Goal: Task Accomplishment & Management: Manage account settings

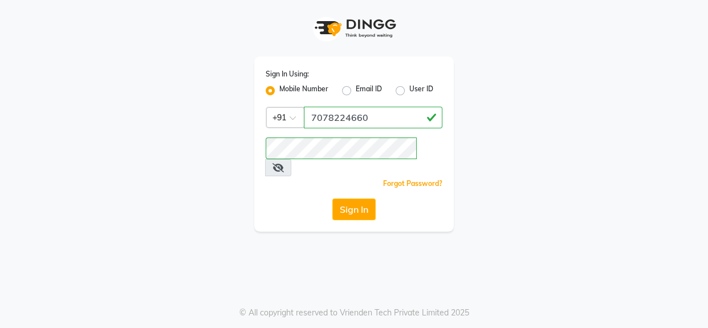
click at [360, 198] on button "Sign In" at bounding box center [354, 209] width 43 height 22
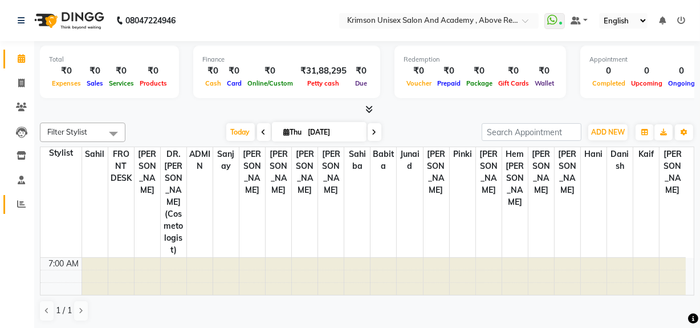
click at [19, 203] on icon at bounding box center [21, 204] width 9 height 9
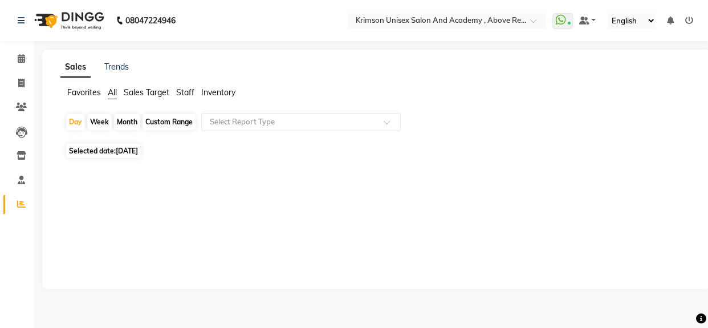
click at [148, 121] on div "Custom Range" at bounding box center [169, 122] width 53 height 16
select select "9"
select select "2025"
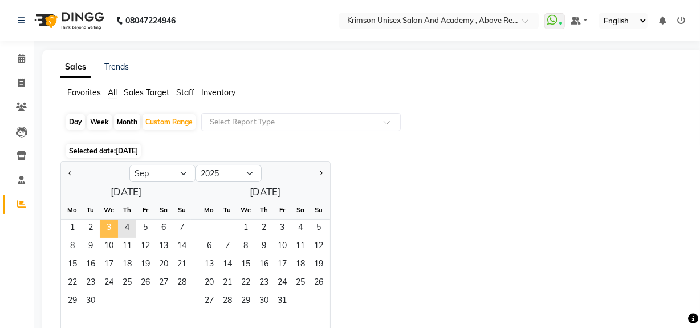
click at [112, 228] on span "3" at bounding box center [109, 229] width 18 height 18
click at [251, 120] on input "text" at bounding box center [290, 121] width 164 height 11
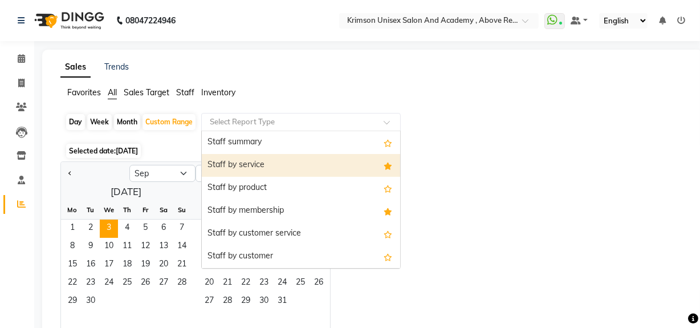
click at [270, 162] on div "Staff by service" at bounding box center [301, 165] width 198 height 23
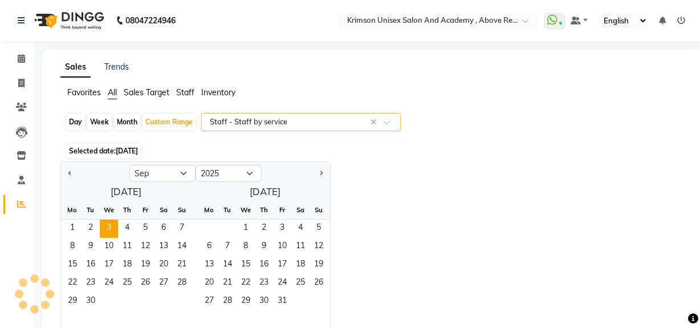
select select "csv"
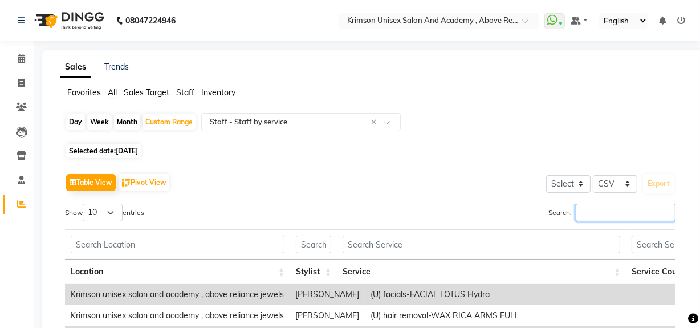
click at [602, 215] on input "Search:" at bounding box center [626, 213] width 100 height 18
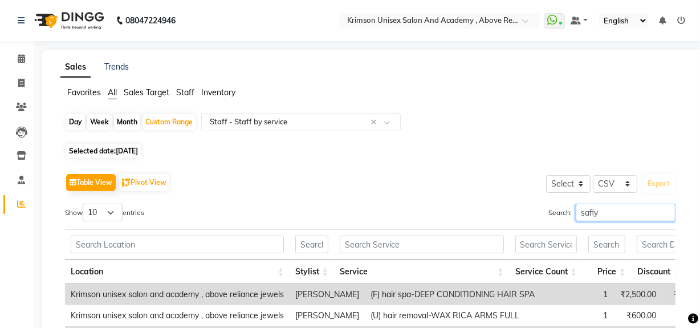
type input "[PERSON_NAME]"
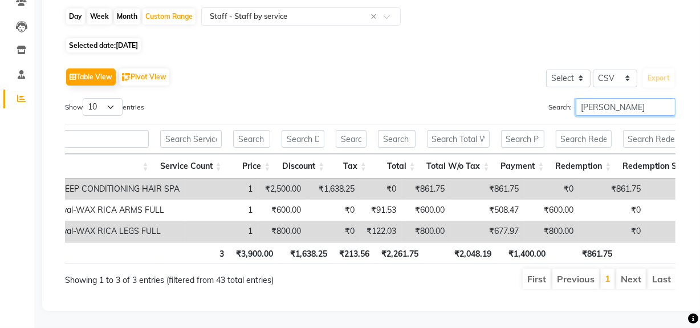
click at [668, 98] on input "[PERSON_NAME]" at bounding box center [626, 107] width 100 height 18
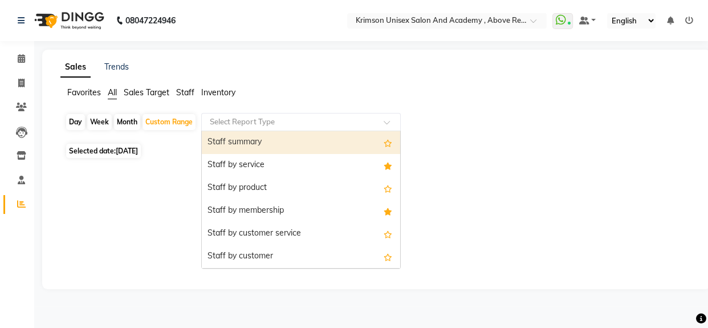
click at [279, 115] on div "Select Report Type" at bounding box center [301, 122] width 200 height 18
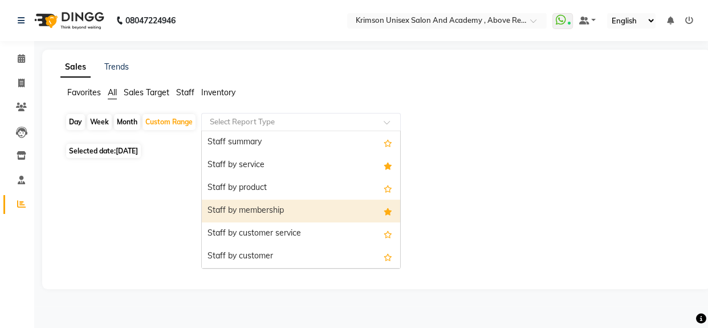
click at [289, 212] on div "Staff by membership" at bounding box center [301, 211] width 198 height 23
select select "csv"
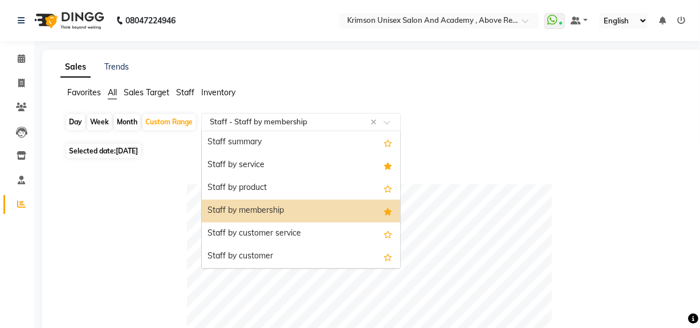
click at [369, 115] on div "Select Report Type × Staff - Staff by membership ×" at bounding box center [301, 122] width 200 height 18
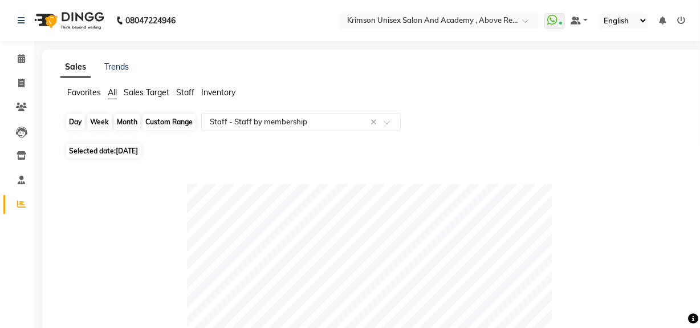
click at [161, 124] on div "Custom Range" at bounding box center [169, 122] width 53 height 16
select select "9"
select select "2025"
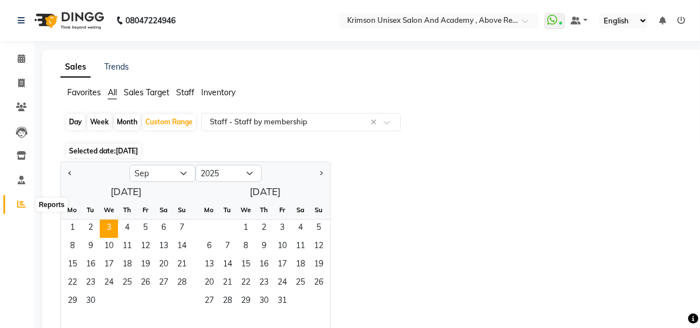
click at [22, 200] on icon at bounding box center [21, 204] width 9 height 9
click at [74, 120] on div "Day" at bounding box center [75, 122] width 19 height 16
select select "9"
select select "2025"
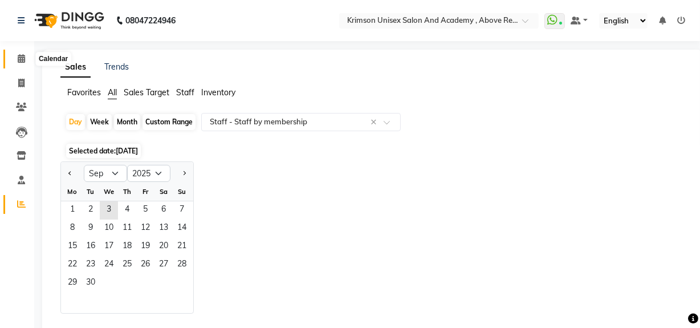
click at [17, 64] on span at bounding box center [21, 58] width 20 height 13
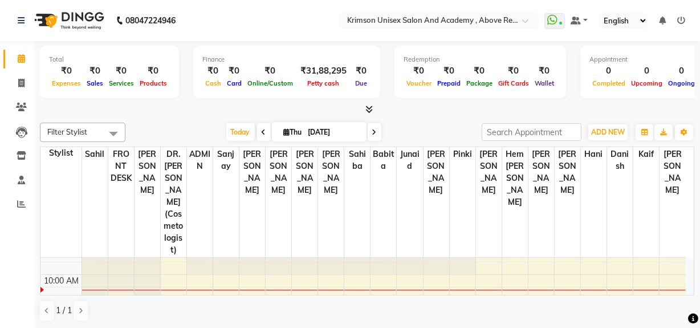
scroll to position [97, 0]
click at [3, 50] on link "Calendar" at bounding box center [16, 59] width 27 height 19
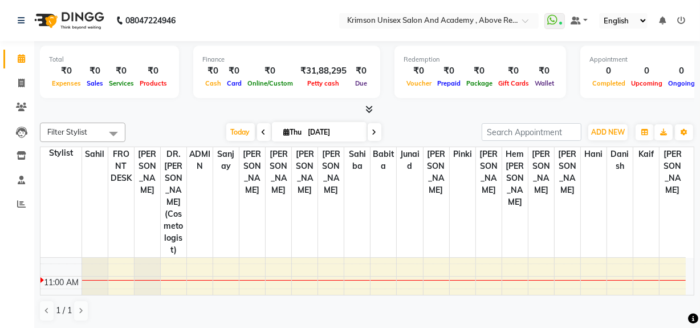
scroll to position [131, 0]
click at [14, 87] on span at bounding box center [21, 83] width 20 height 13
select select "service"
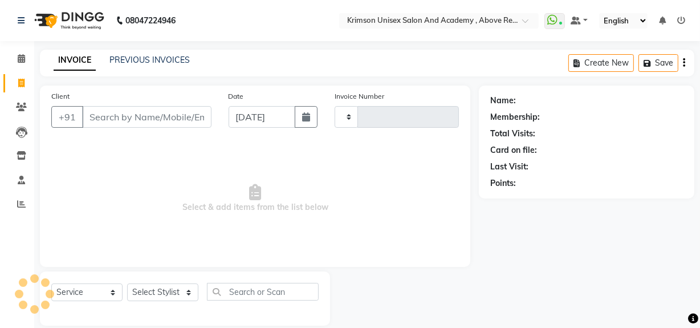
type input "4226"
select select "5853"
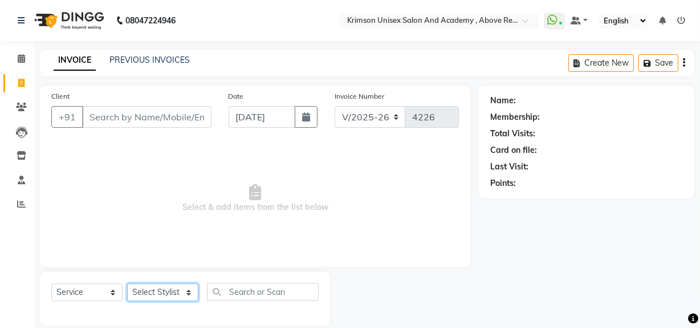
click at [164, 293] on select "Select Stylist" at bounding box center [162, 292] width 71 height 18
select select "44162"
click at [127, 283] on select "Select Stylist ADMIN [PERSON_NAME] [PERSON_NAME] Danish DR. [PERSON_NAME] (cosm…" at bounding box center [162, 292] width 71 height 18
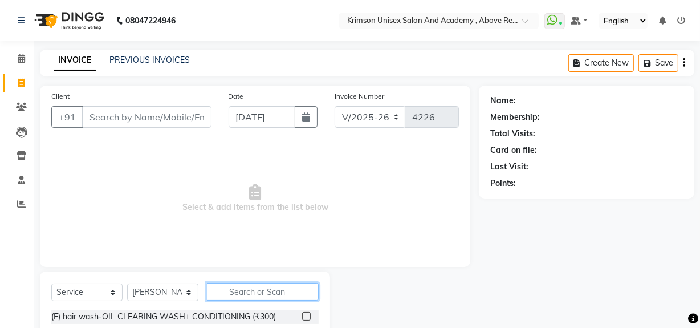
click at [245, 289] on input "text" at bounding box center [263, 292] width 112 height 18
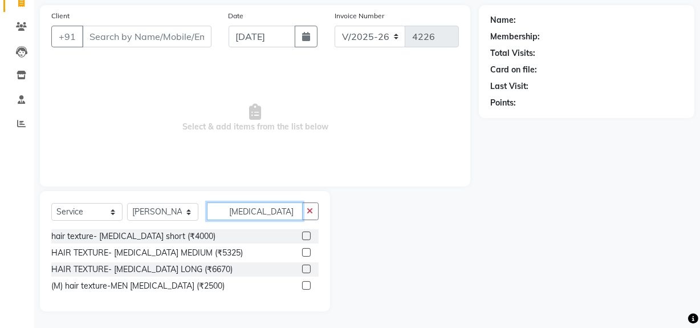
click at [264, 206] on input "[MEDICAL_DATA]" at bounding box center [255, 211] width 96 height 18
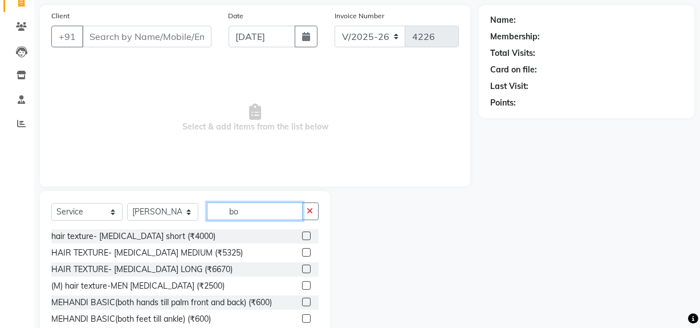
type input "b"
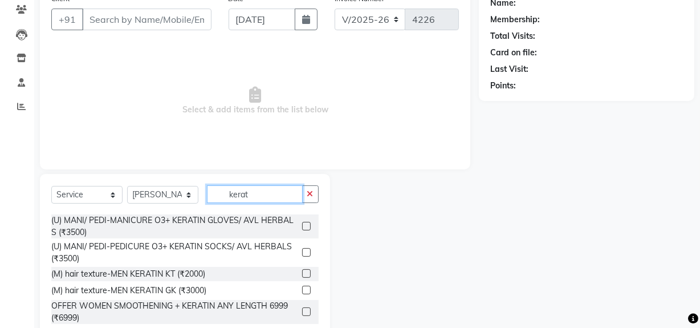
scroll to position [0, 0]
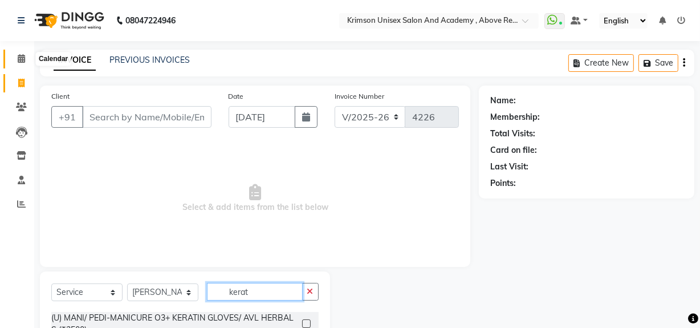
type input "kerat"
click at [22, 62] on icon at bounding box center [21, 58] width 7 height 9
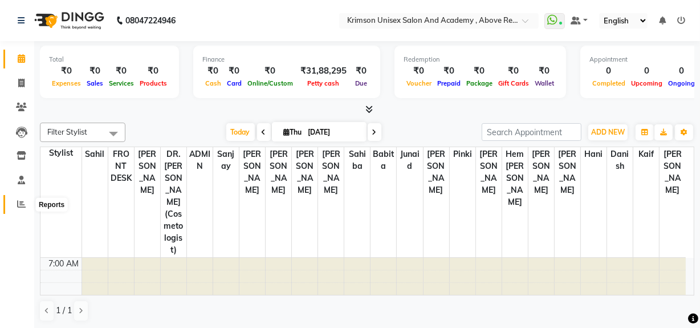
click at [21, 209] on span at bounding box center [21, 204] width 20 height 13
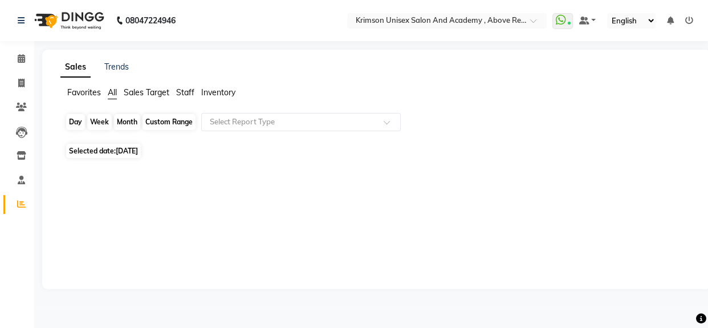
click at [76, 121] on div "Day" at bounding box center [75, 122] width 19 height 16
select select "9"
select select "2025"
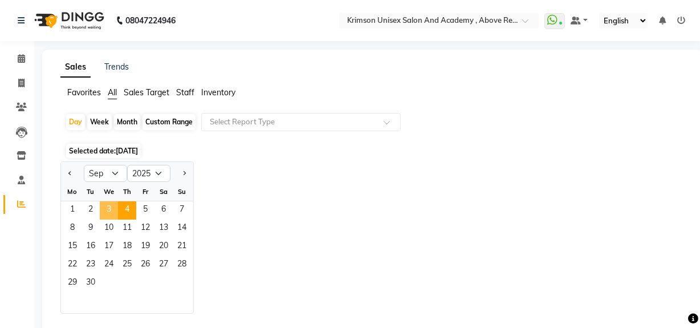
click at [111, 210] on span "3" at bounding box center [109, 210] width 18 height 18
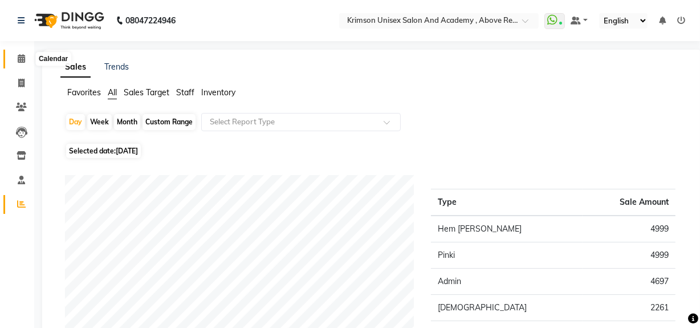
click at [22, 58] on icon at bounding box center [21, 58] width 7 height 9
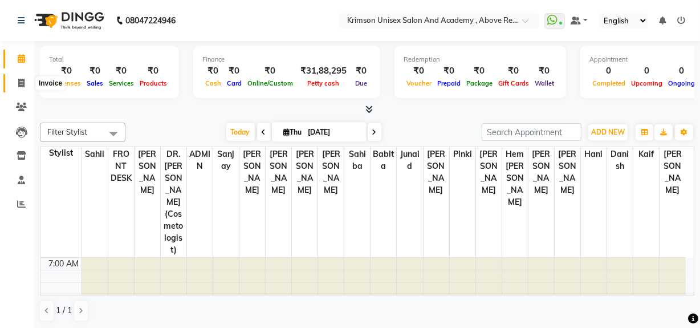
click at [21, 84] on icon at bounding box center [21, 83] width 6 height 9
select select "5853"
select select "service"
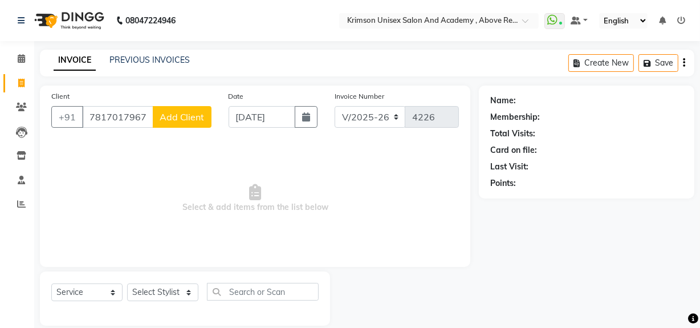
type input "7817017967"
click at [184, 112] on span "Add Client" at bounding box center [182, 116] width 45 height 11
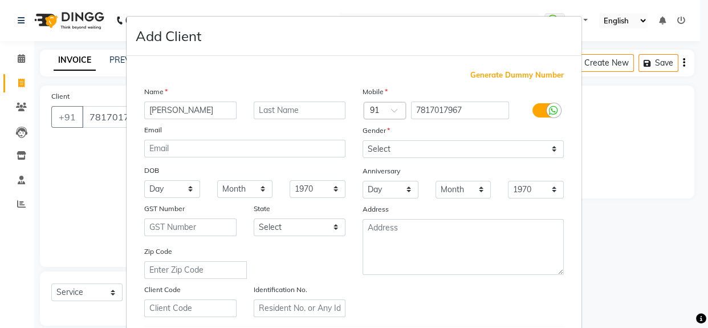
type input "[PERSON_NAME]"
click at [424, 149] on select "Select [DEMOGRAPHIC_DATA] [DEMOGRAPHIC_DATA] Other Prefer Not To Say" at bounding box center [463, 149] width 201 height 18
select select "[DEMOGRAPHIC_DATA]"
click at [363, 140] on select "Select [DEMOGRAPHIC_DATA] [DEMOGRAPHIC_DATA] Other Prefer Not To Say" at bounding box center [463, 149] width 201 height 18
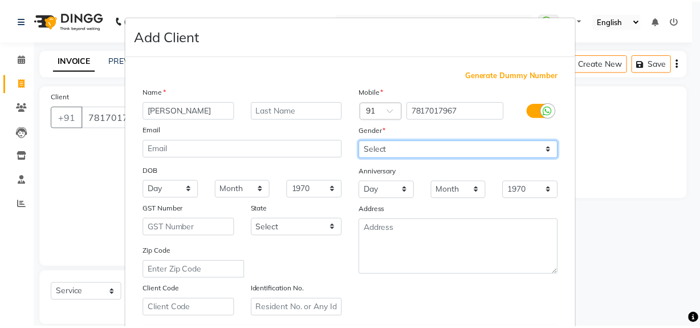
scroll to position [201, 0]
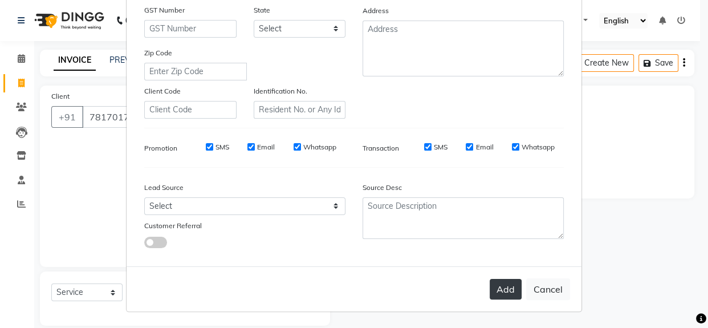
click at [492, 285] on button "Add" at bounding box center [506, 289] width 32 height 21
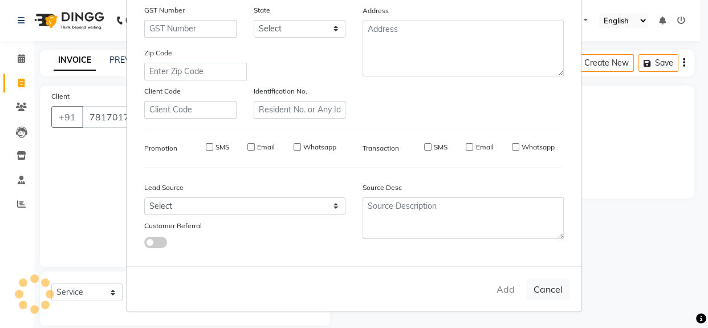
select select
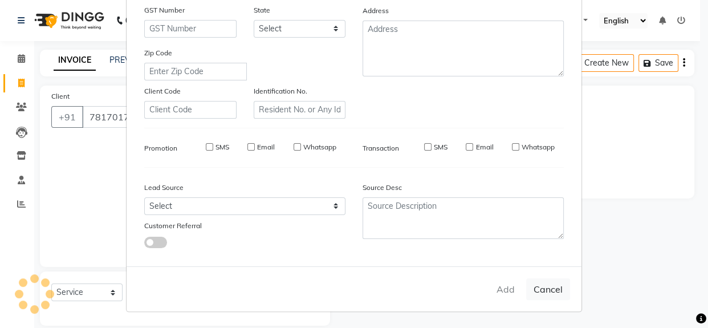
select select
checkbox input "false"
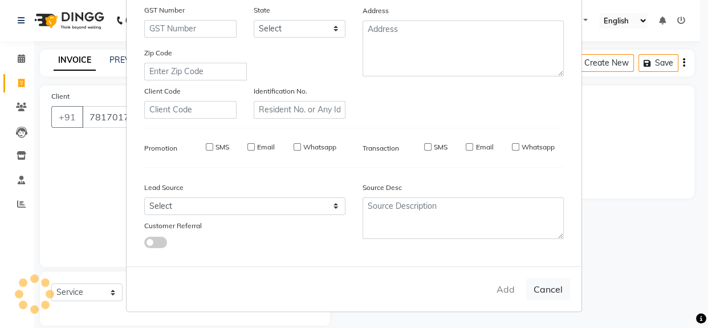
checkbox input "false"
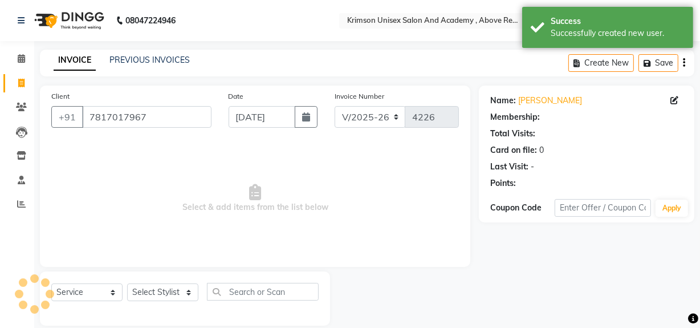
select select "1: Object"
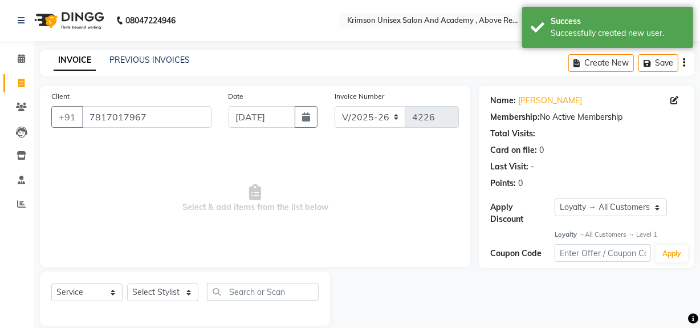
scroll to position [15, 0]
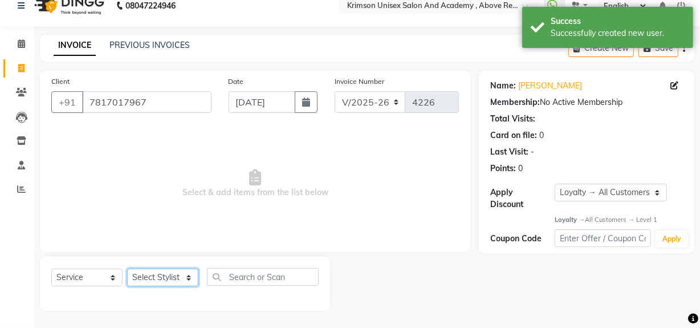
click at [149, 281] on select "Select Stylist ADMIN [PERSON_NAME] [PERSON_NAME] Danish DR. [PERSON_NAME] (cosm…" at bounding box center [162, 278] width 71 height 18
select select "80963"
click at [127, 269] on select "Select Stylist ADMIN [PERSON_NAME] [PERSON_NAME] Danish DR. [PERSON_NAME] (cosm…" at bounding box center [162, 278] width 71 height 18
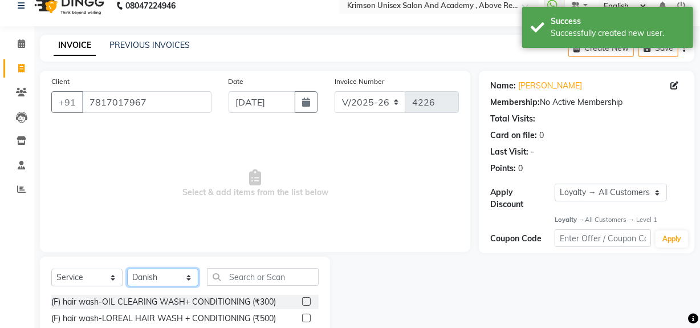
scroll to position [129, 0]
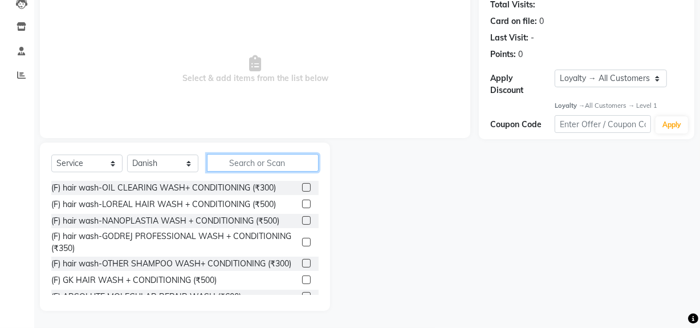
click at [246, 160] on input "text" at bounding box center [263, 163] width 112 height 18
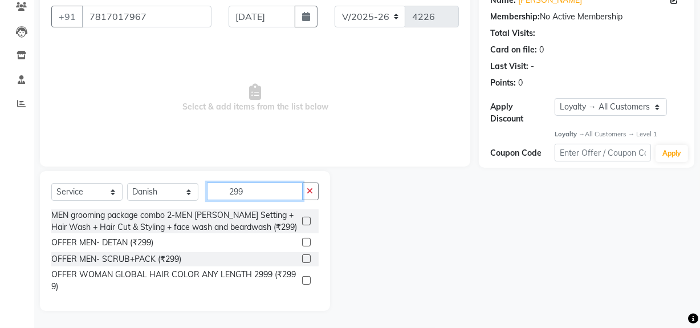
scroll to position [100, 0]
type input "299"
click at [305, 221] on label at bounding box center [306, 221] width 9 height 9
click at [305, 221] on input "checkbox" at bounding box center [305, 221] width 7 height 7
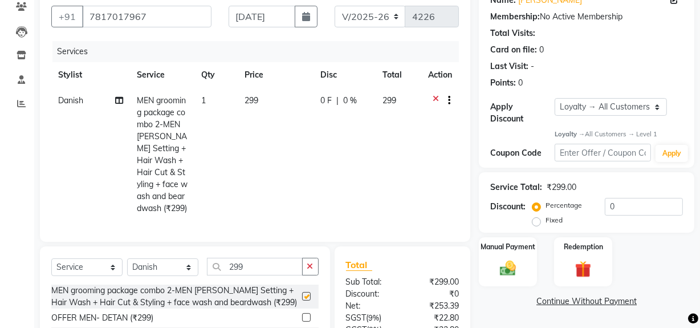
checkbox input "false"
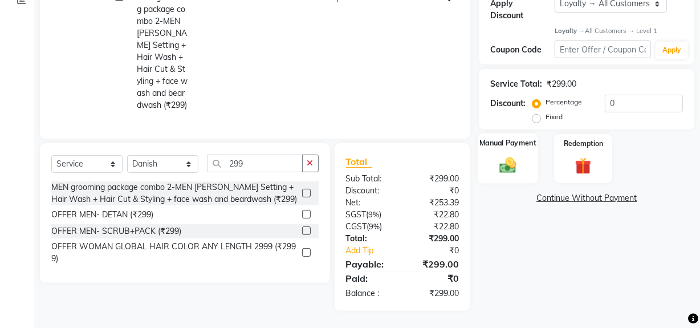
click at [524, 149] on div "Manual Payment" at bounding box center [508, 158] width 60 height 51
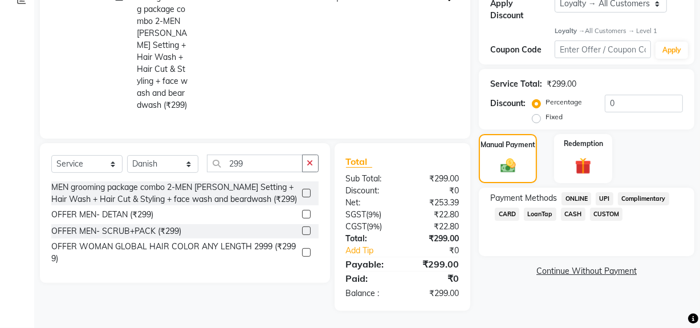
click at [569, 208] on span "CASH" at bounding box center [573, 214] width 25 height 13
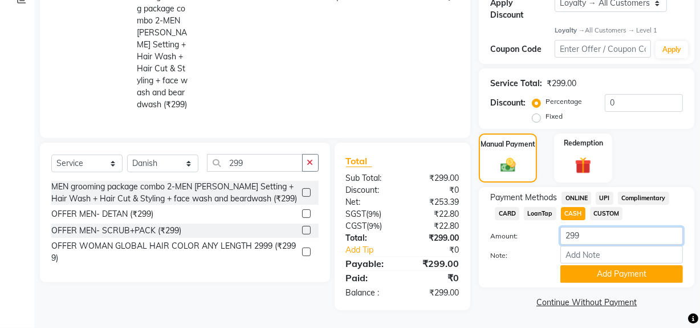
click at [587, 232] on input "299" at bounding box center [622, 236] width 123 height 18
type input "2"
type input "300"
click at [599, 265] on button "Add Payment" at bounding box center [622, 274] width 123 height 18
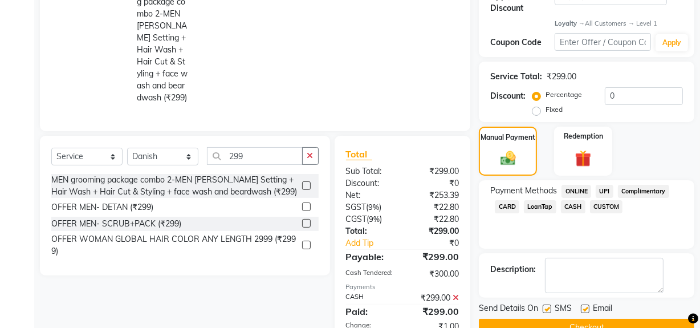
scroll to position [367, 0]
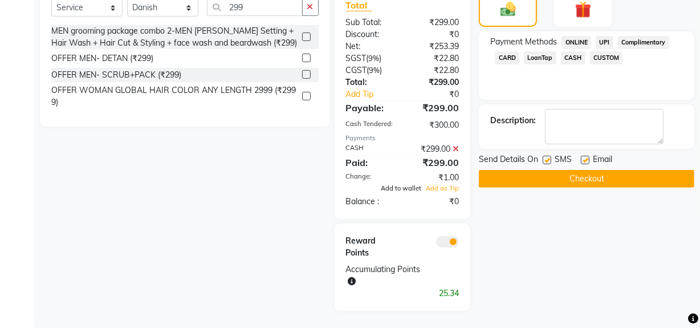
click at [407, 187] on span "Add to wallet" at bounding box center [401, 188] width 40 height 8
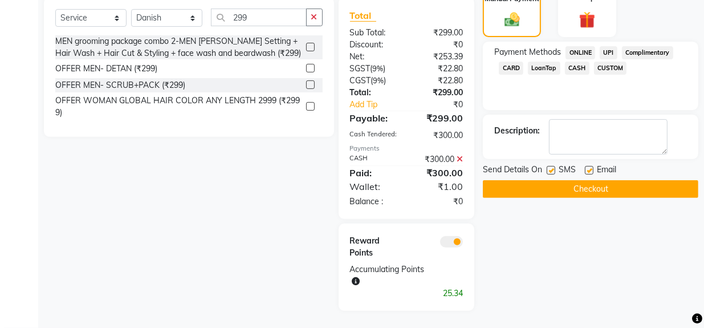
scroll to position [358, 0]
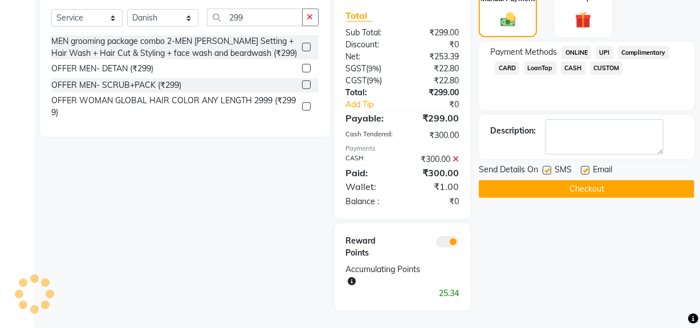
click at [445, 241] on span at bounding box center [447, 241] width 23 height 11
click at [459, 244] on input "checkbox" at bounding box center [459, 244] width 0 height 0
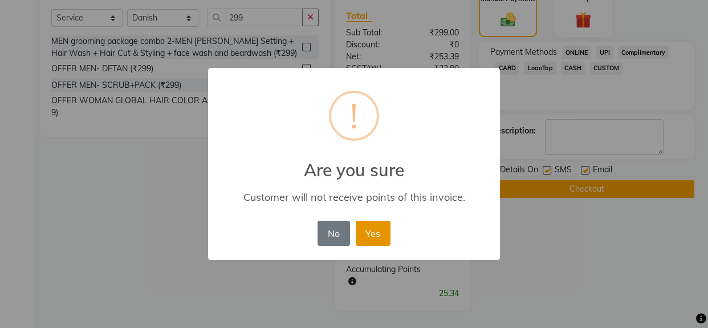
click at [375, 235] on button "Yes" at bounding box center [373, 233] width 35 height 25
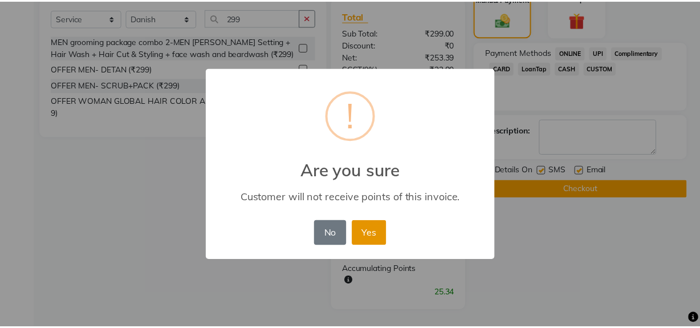
scroll to position [317, 0]
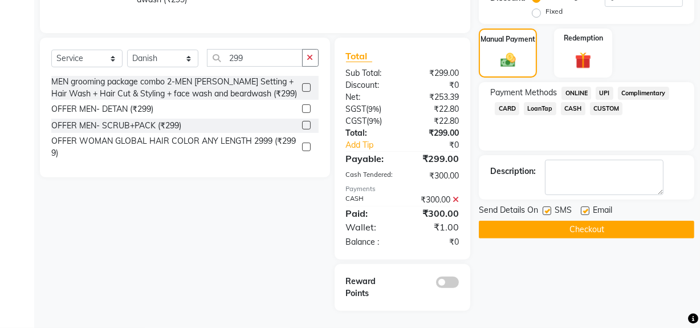
click at [537, 221] on button "Checkout" at bounding box center [587, 230] width 216 height 18
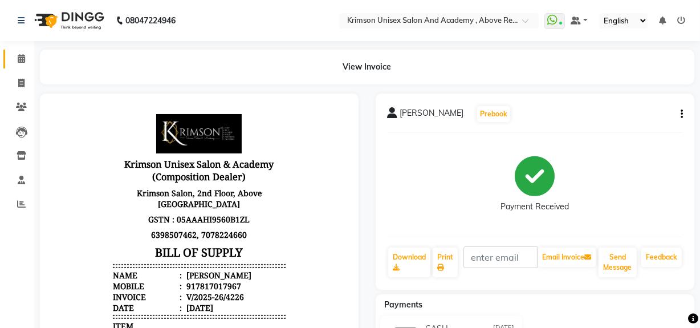
click at [9, 57] on link "Calendar" at bounding box center [16, 59] width 27 height 19
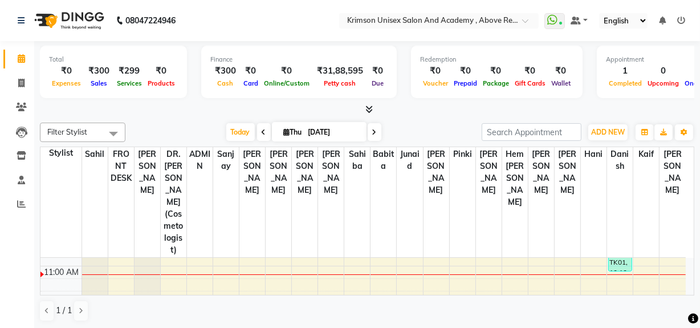
scroll to position [148, 0]
click at [21, 200] on icon at bounding box center [21, 204] width 9 height 9
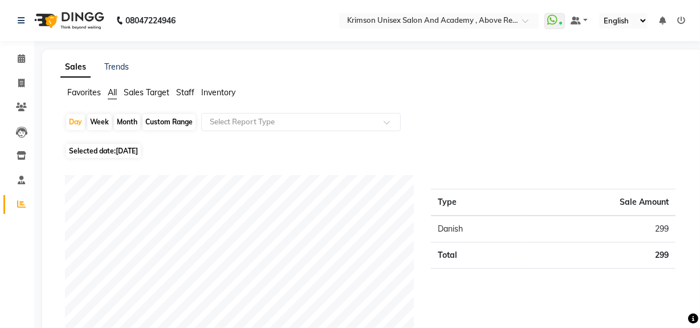
click at [181, 97] on span "Staff" at bounding box center [185, 92] width 18 height 10
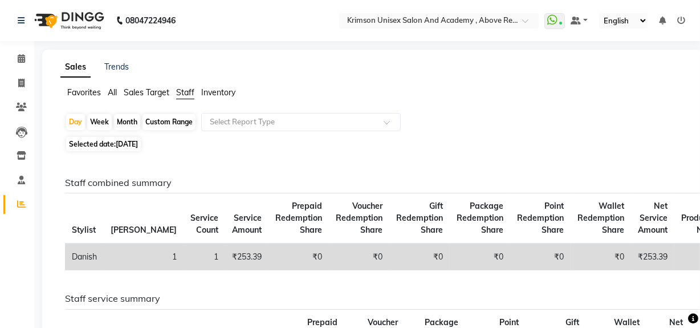
click at [112, 143] on span "Selected date: [DATE]" at bounding box center [103, 144] width 75 height 14
select select "9"
select select "2025"
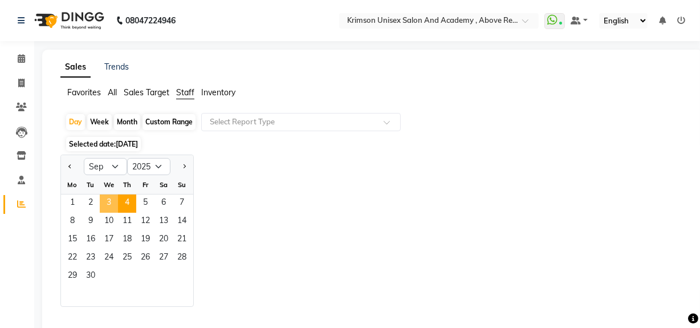
click at [103, 205] on span "3" at bounding box center [109, 203] width 18 height 18
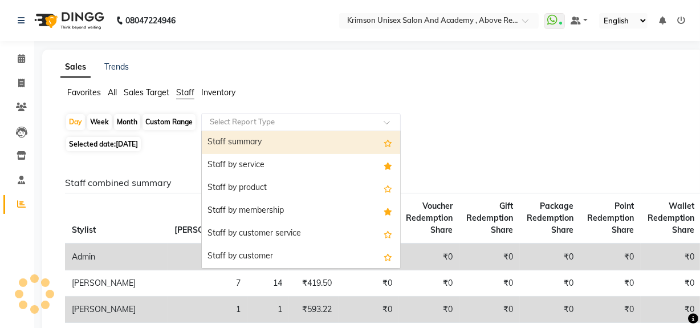
click at [272, 116] on input "text" at bounding box center [290, 121] width 164 height 11
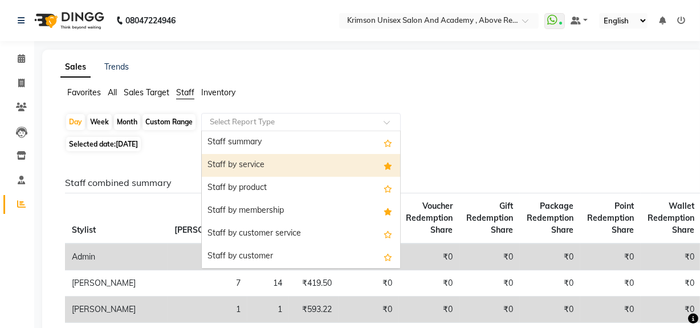
click at [278, 160] on div "Staff by service" at bounding box center [301, 165] width 198 height 23
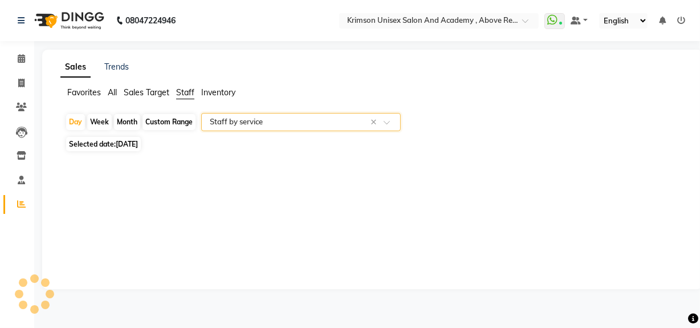
select select "csv"
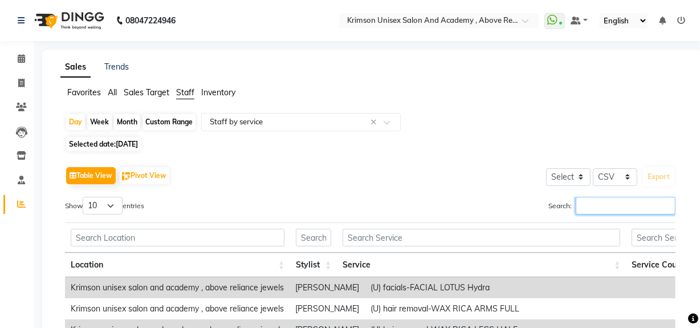
click at [613, 212] on input "Search:" at bounding box center [626, 206] width 100 height 18
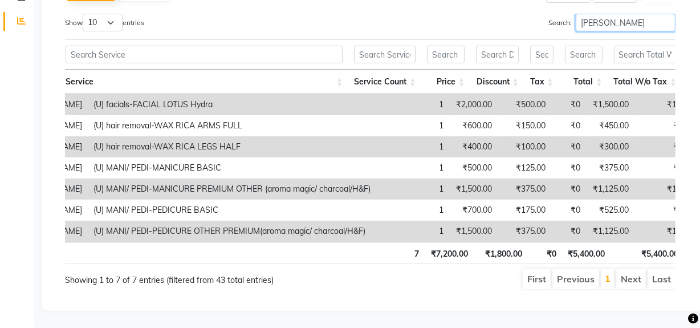
scroll to position [0, 276]
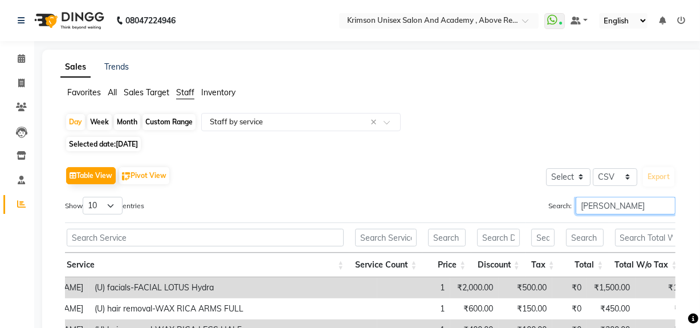
type input "[PERSON_NAME]"
click at [172, 118] on div "Custom Range" at bounding box center [169, 122] width 53 height 16
select select "9"
select select "2025"
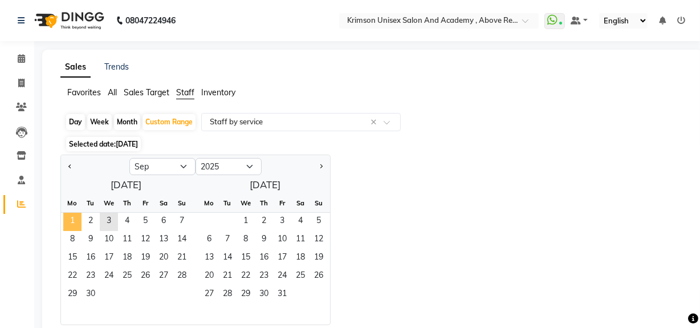
click at [74, 220] on span "1" at bounding box center [72, 222] width 18 height 18
click at [111, 222] on span "3" at bounding box center [109, 222] width 18 height 18
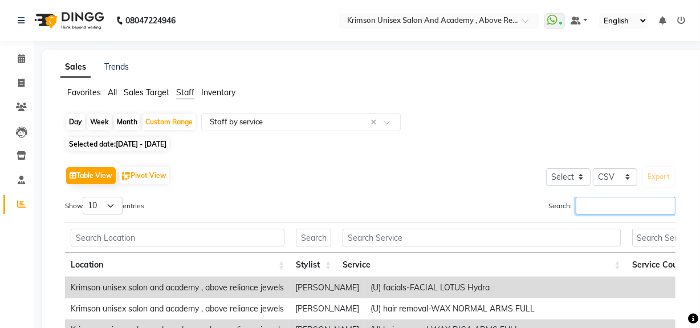
click at [580, 202] on input "Search:" at bounding box center [626, 206] width 100 height 18
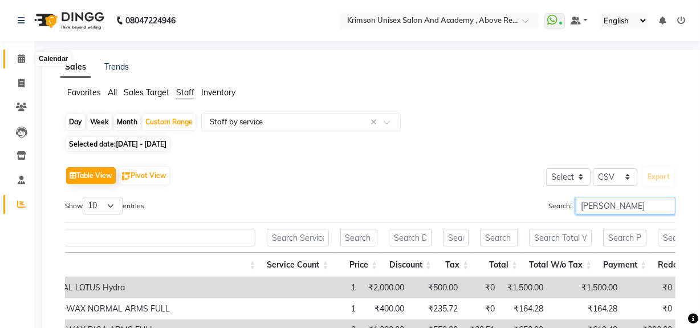
type input "[PERSON_NAME]"
click at [18, 56] on icon at bounding box center [21, 58] width 7 height 9
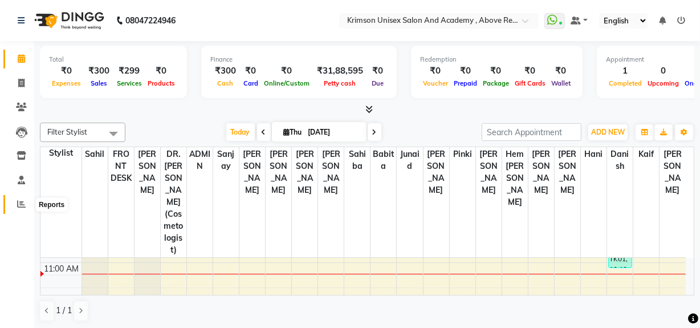
click at [17, 207] on icon at bounding box center [21, 204] width 9 height 9
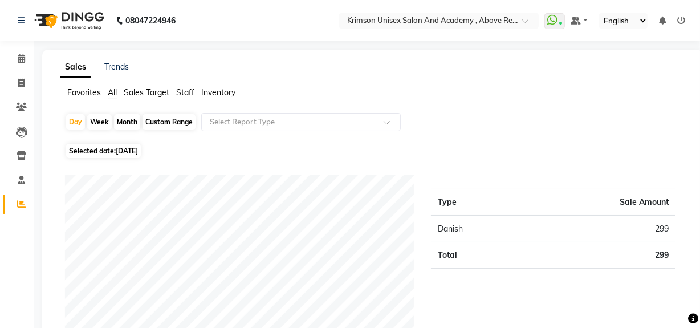
click at [184, 91] on span "Staff" at bounding box center [185, 92] width 18 height 10
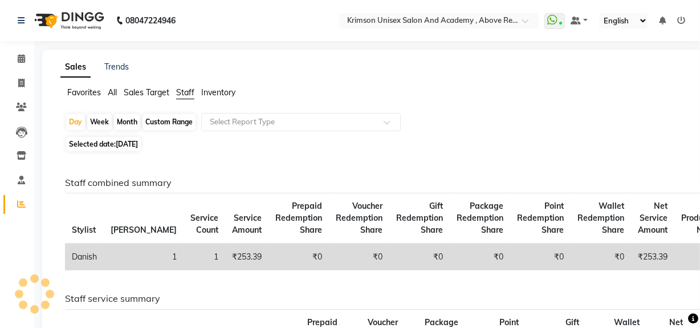
click at [167, 126] on div "Custom Range" at bounding box center [169, 122] width 53 height 16
click at [115, 137] on span "Selected date: [DATE]" at bounding box center [103, 144] width 75 height 14
select select "9"
select select "2025"
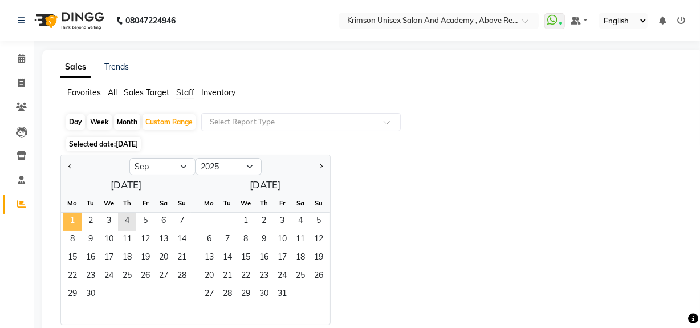
click at [66, 226] on span "1" at bounding box center [72, 222] width 18 height 18
click at [112, 218] on span "3" at bounding box center [109, 222] width 18 height 18
click at [257, 131] on div "Day Week Month Custom Range Select Report Type" at bounding box center [372, 123] width 615 height 21
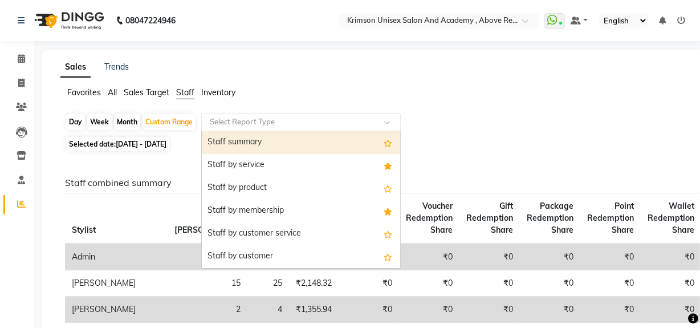
click at [257, 120] on input "text" at bounding box center [290, 121] width 164 height 11
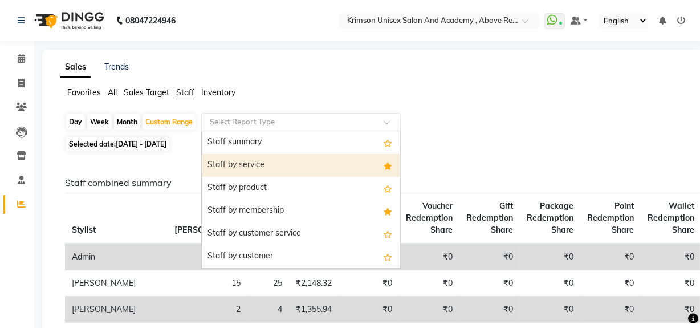
click at [265, 154] on div "Staff by service" at bounding box center [301, 165] width 198 height 23
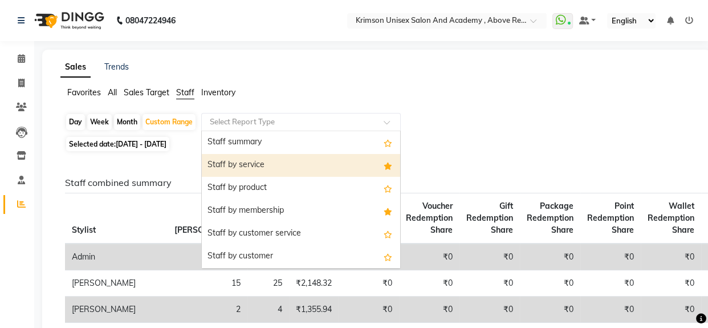
select select "csv"
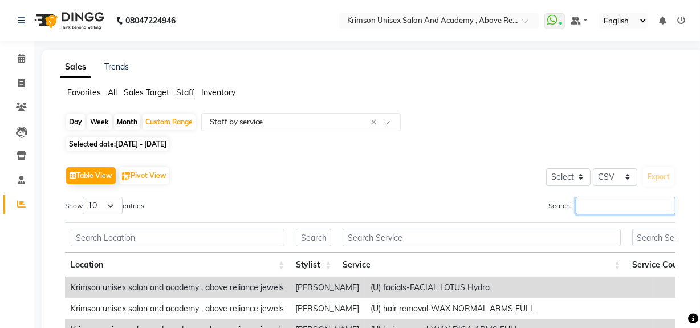
click at [586, 200] on input "Search:" at bounding box center [626, 206] width 100 height 18
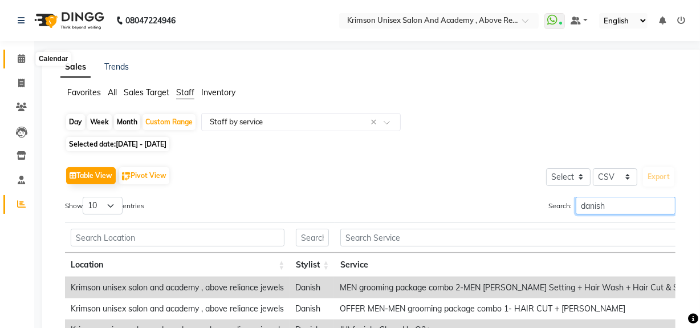
type input "danish"
click at [20, 56] on icon at bounding box center [21, 58] width 7 height 9
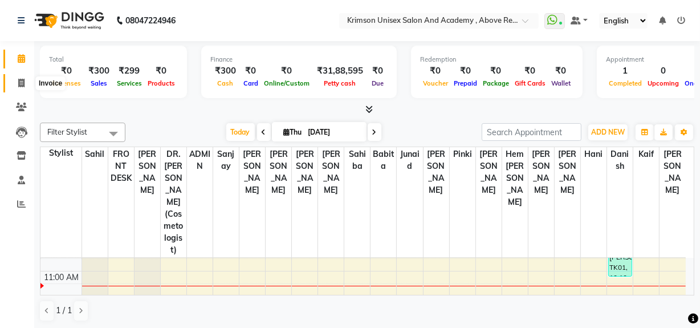
click at [21, 82] on icon at bounding box center [21, 83] width 6 height 9
select select "service"
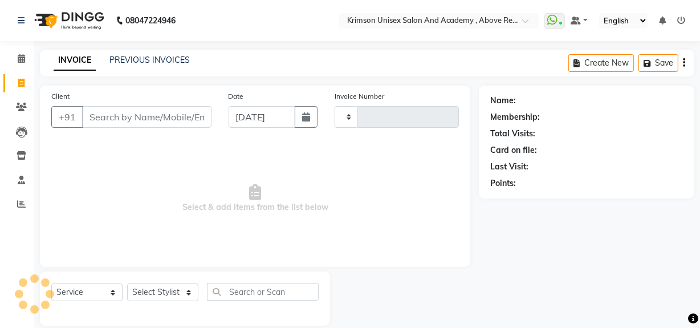
type input "4227"
select select "5853"
click at [125, 116] on input "Client" at bounding box center [146, 117] width 129 height 22
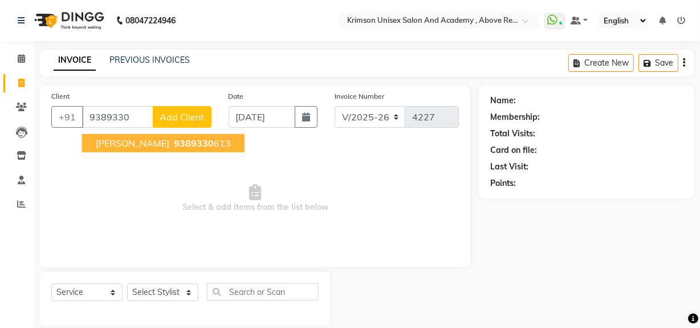
click at [174, 145] on span "9389330" at bounding box center [194, 142] width 40 height 11
type input "9389330613"
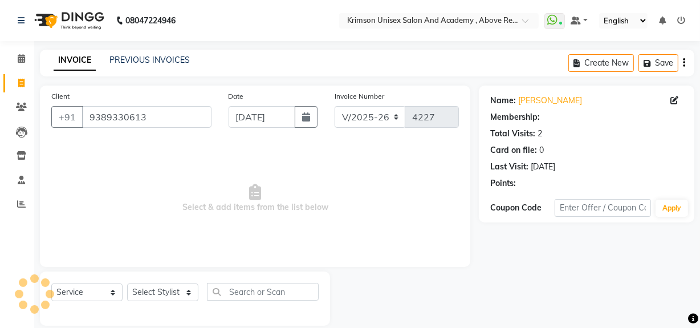
select select "1: Object"
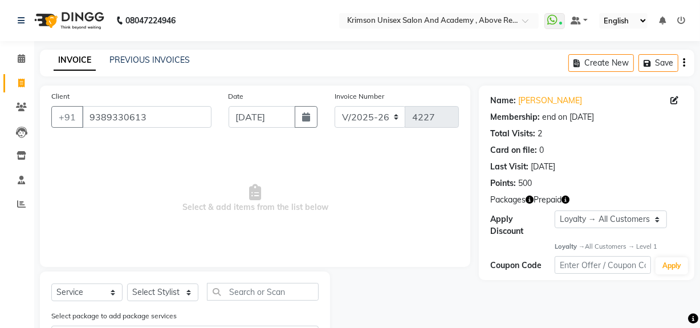
scroll to position [53, 0]
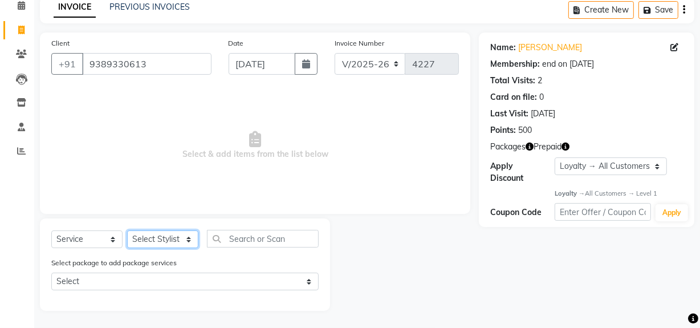
click at [170, 236] on select "Select Stylist ADMIN [PERSON_NAME] [PERSON_NAME] Danish DR. [PERSON_NAME] (cosm…" at bounding box center [162, 239] width 71 height 18
select select "44090"
click at [127, 230] on select "Select Stylist ADMIN [PERSON_NAME] [PERSON_NAME] Danish DR. [PERSON_NAME] (cosm…" at bounding box center [162, 239] width 71 height 18
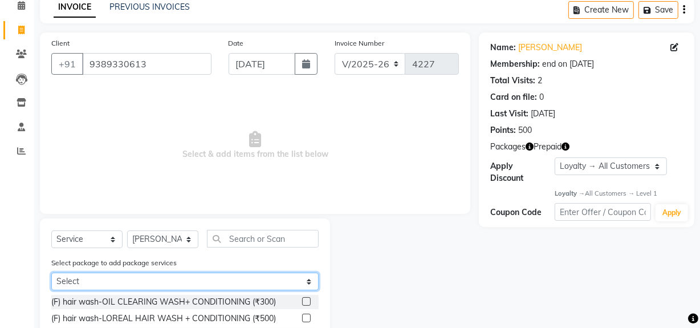
click at [138, 285] on select "Select Teej & Rakhi Package - 2999" at bounding box center [184, 282] width 267 height 18
select select "1: Object"
click at [51, 273] on select "Select Teej & Rakhi Package - 2999" at bounding box center [184, 282] width 267 height 18
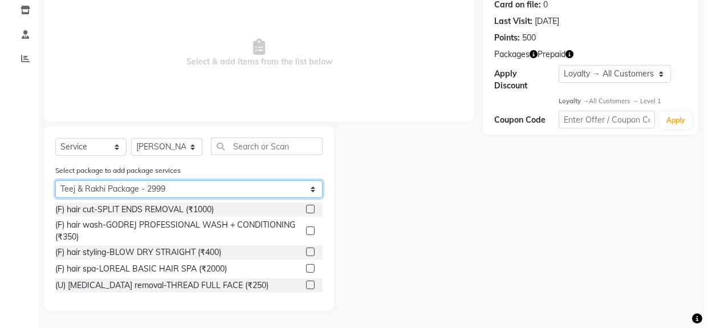
scroll to position [0, 0]
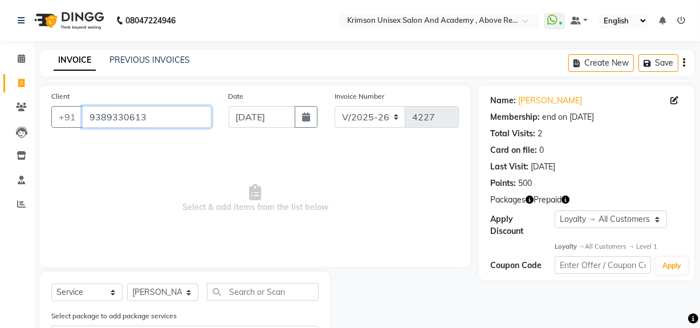
drag, startPoint x: 88, startPoint y: 115, endPoint x: 245, endPoint y: 106, distance: 156.5
click at [242, 106] on div "Client [PHONE_NUMBER] Date [DATE] Invoice Number V/2025 V/[PHONE_NUMBER]" at bounding box center [255, 113] width 425 height 47
click at [21, 107] on icon at bounding box center [21, 107] width 11 height 9
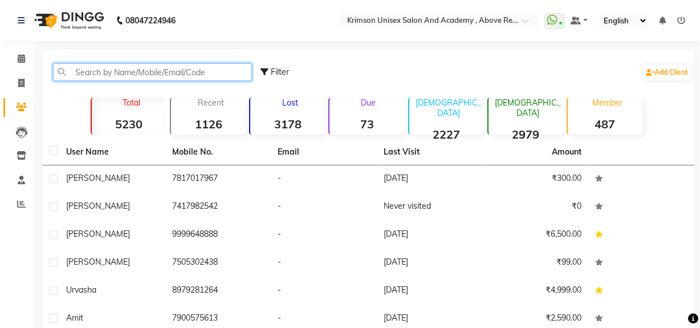
click at [168, 70] on input "text" at bounding box center [152, 72] width 199 height 18
paste input "9389330613"
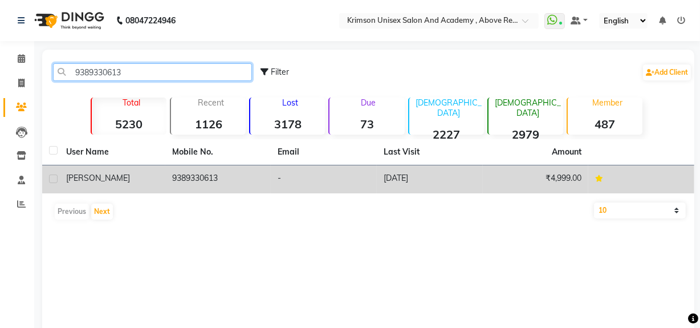
type input "9389330613"
click at [401, 177] on td "[DATE]" at bounding box center [430, 179] width 106 height 28
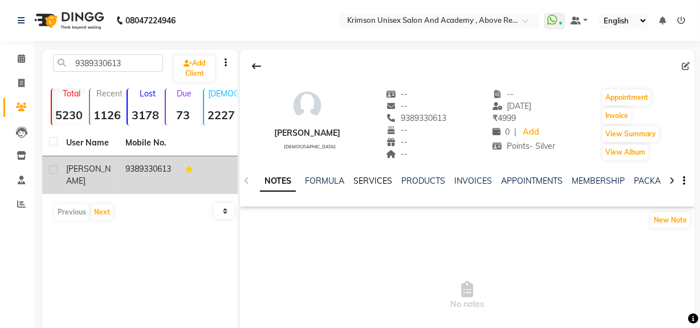
click at [370, 184] on link "SERVICES" at bounding box center [373, 181] width 39 height 10
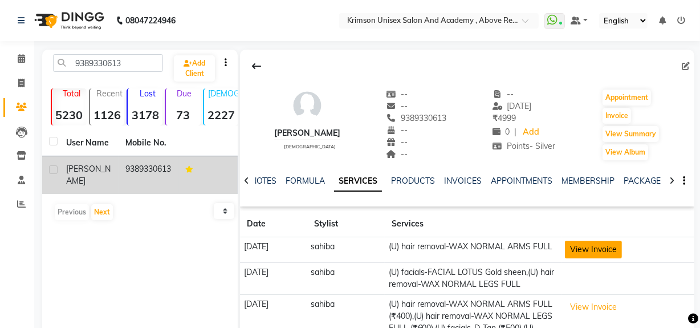
click at [614, 248] on button "View Invoice" at bounding box center [593, 250] width 57 height 18
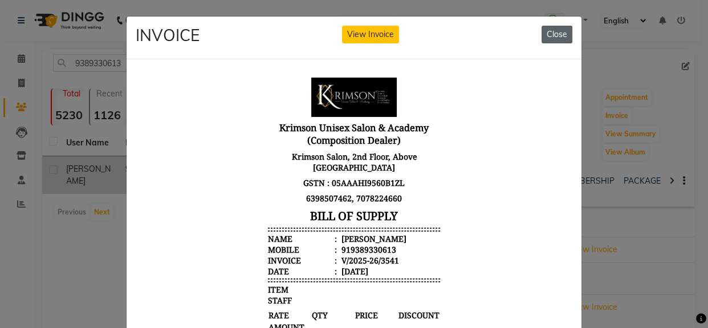
click at [556, 34] on button "Close" at bounding box center [557, 35] width 31 height 18
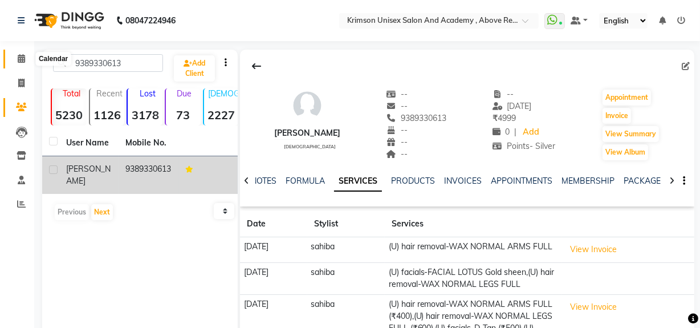
click at [17, 62] on span at bounding box center [21, 58] width 20 height 13
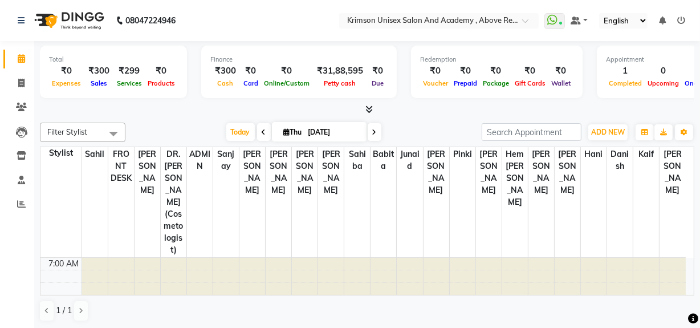
click at [374, 131] on icon at bounding box center [374, 132] width 5 height 7
type input "[DATE]"
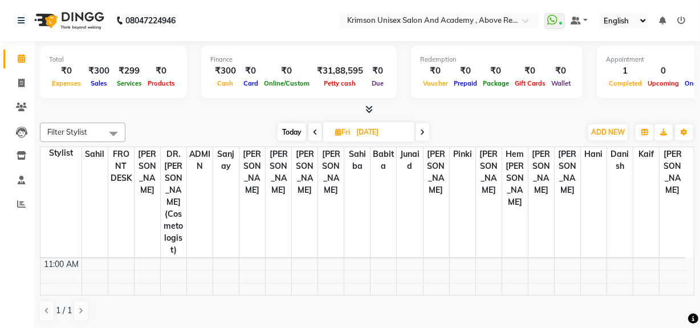
scroll to position [151, 0]
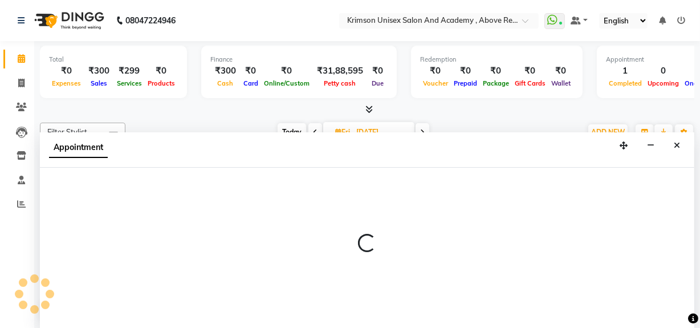
scroll to position [0, 0]
select select "68735"
select select "tentative"
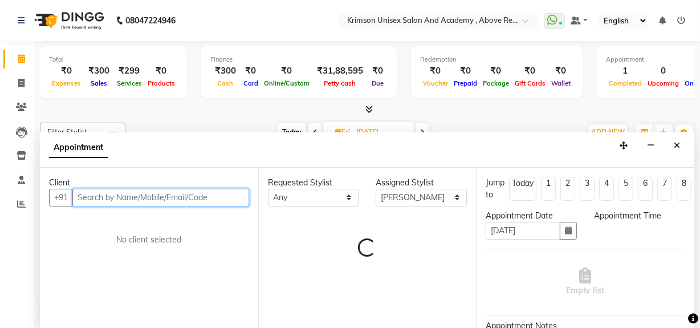
select select "720"
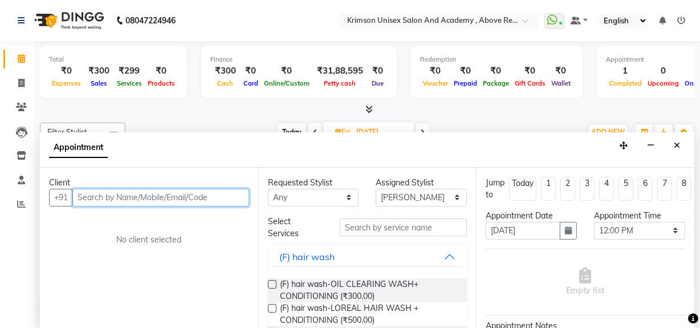
click at [129, 194] on input "text" at bounding box center [160, 198] width 177 height 18
paste input "9389330613"
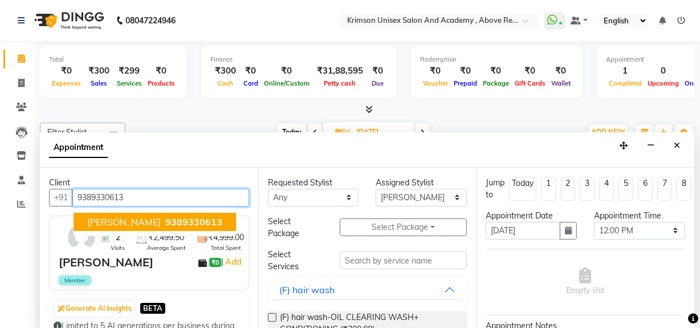
click at [165, 218] on span "9389330613" at bounding box center [193, 221] width 57 height 11
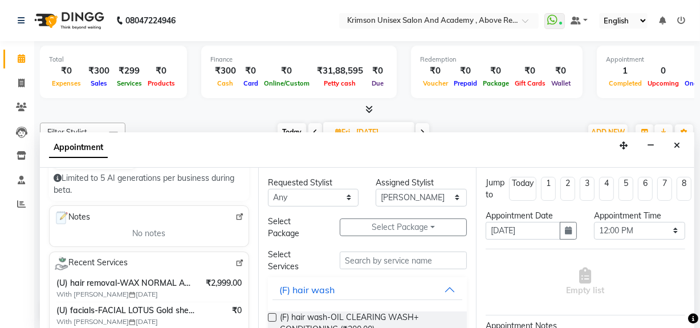
scroll to position [148, 0]
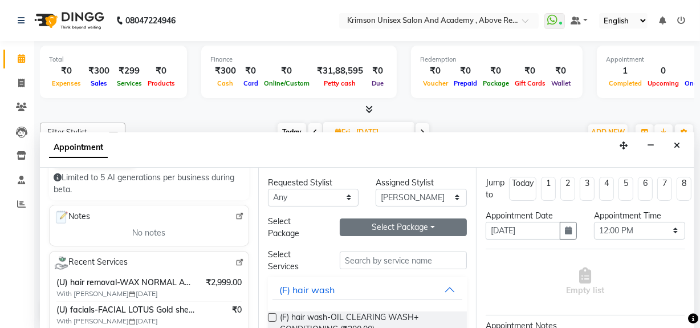
type input "9389330613"
click at [408, 220] on button "Select Package Toggle Dropdown" at bounding box center [403, 227] width 127 height 18
click at [408, 246] on li "Teej & Rakhi Package - 2999" at bounding box center [400, 250] width 140 height 17
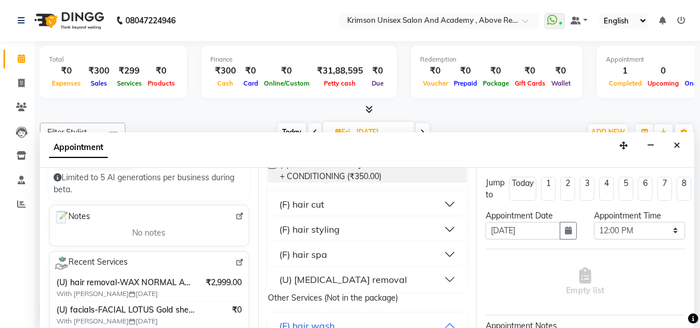
scroll to position [153, 0]
click at [341, 245] on button "(F) hair spa" at bounding box center [368, 254] width 190 height 21
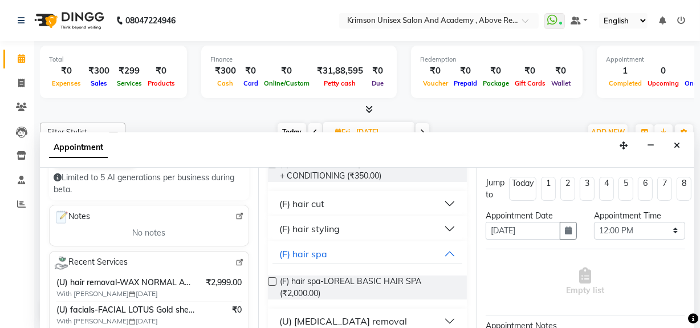
click at [273, 279] on label at bounding box center [272, 281] width 9 height 9
click at [273, 279] on input "checkbox" at bounding box center [271, 282] width 7 height 7
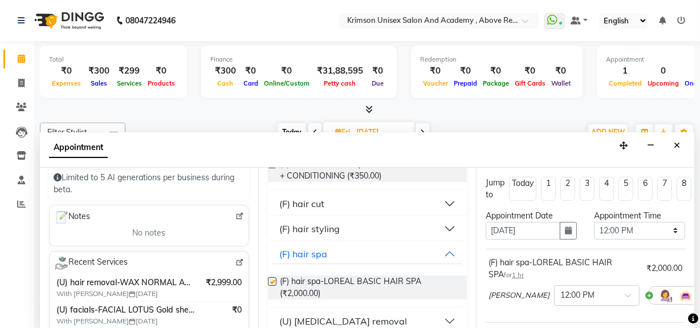
checkbox input "false"
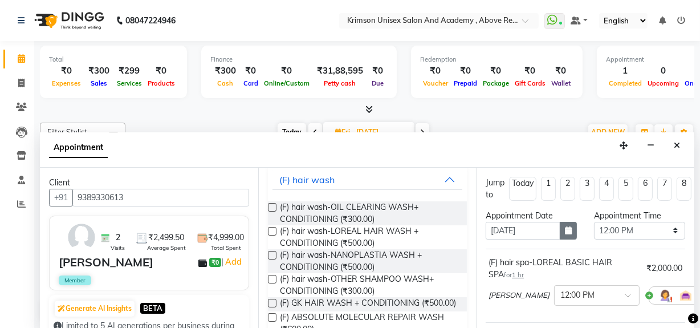
scroll to position [179, 0]
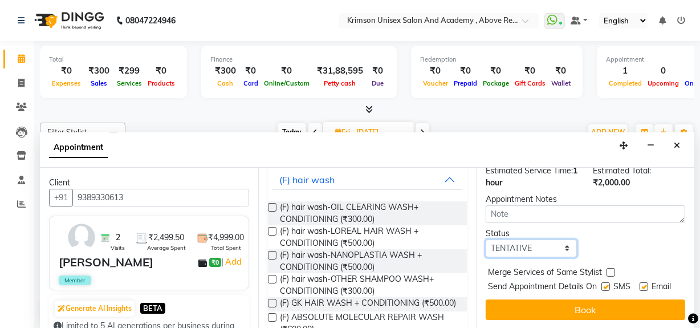
click at [530, 240] on select "Select TENTATIVE CONFIRM UPCOMING" at bounding box center [531, 249] width 91 height 18
select select "confirm booking"
click at [486, 240] on select "Select TENTATIVE CONFIRM UPCOMING" at bounding box center [531, 249] width 91 height 18
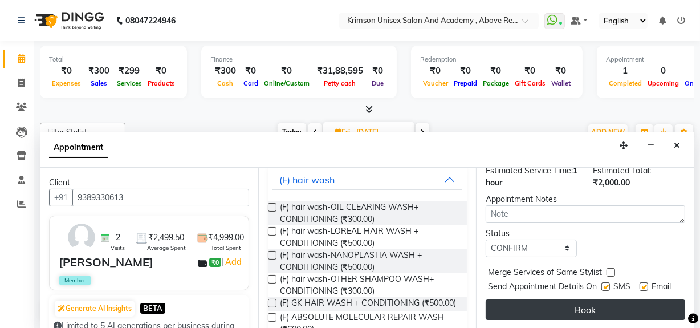
click at [522, 299] on button "Book" at bounding box center [586, 309] width 200 height 21
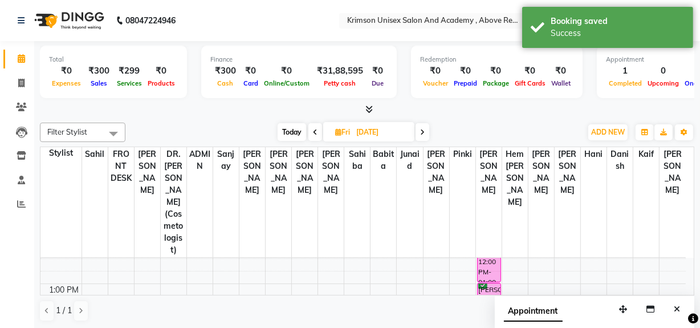
scroll to position [200, 0]
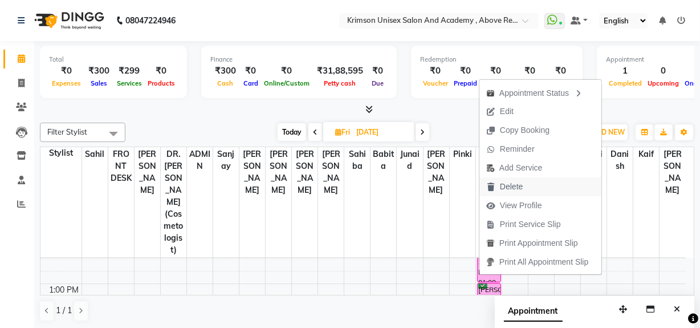
click at [498, 188] on span "Delete" at bounding box center [505, 186] width 50 height 19
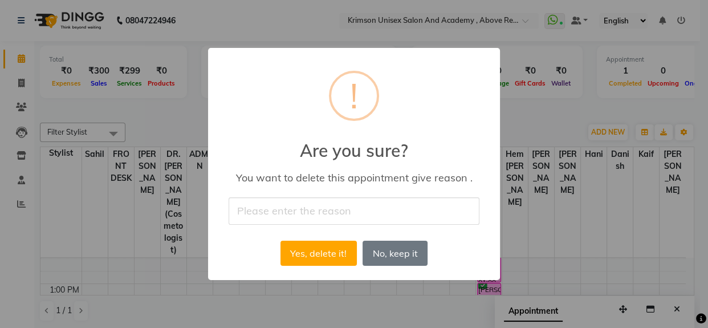
click at [375, 205] on input "text" at bounding box center [354, 210] width 251 height 27
type input "not confirm"
click at [308, 254] on button "Yes, delete it!" at bounding box center [319, 253] width 76 height 25
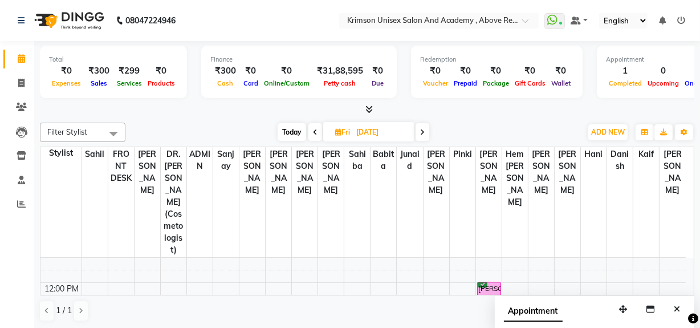
scroll to position [164, 0]
click at [289, 133] on span "Today" at bounding box center [292, 132] width 29 height 18
type input "[DATE]"
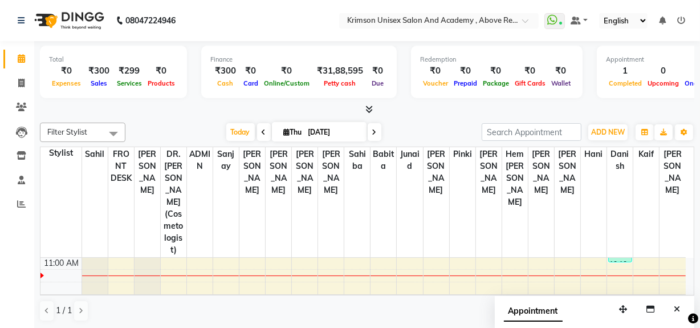
scroll to position [149, 0]
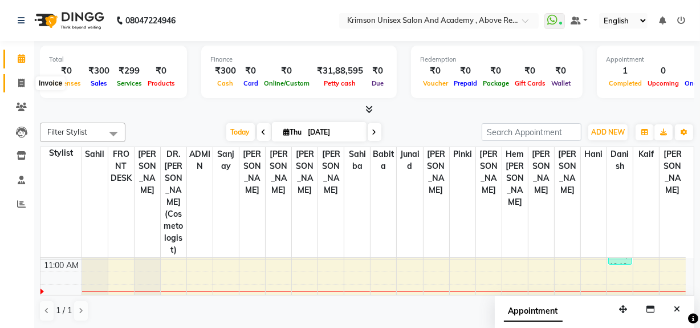
click at [18, 79] on icon at bounding box center [21, 83] width 6 height 9
select select "service"
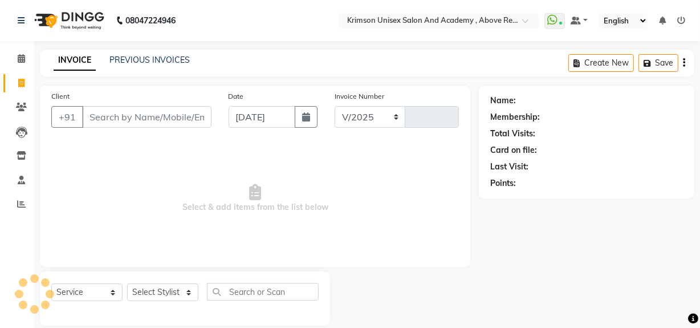
select select "5853"
type input "4227"
click at [95, 116] on input "Client" at bounding box center [146, 117] width 129 height 22
click at [110, 293] on select "Select Service Product Membership Package Voucher Prepaid Gift Card" at bounding box center [86, 292] width 71 height 18
click at [51, 283] on select "Select Service Product Membership Package Voucher Prepaid Gift Card" at bounding box center [86, 292] width 71 height 18
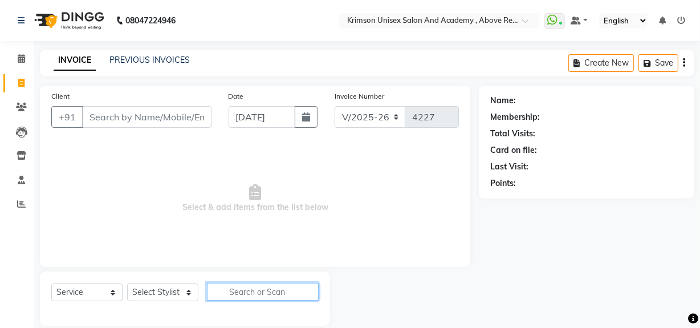
click at [260, 291] on input "text" at bounding box center [263, 292] width 112 height 18
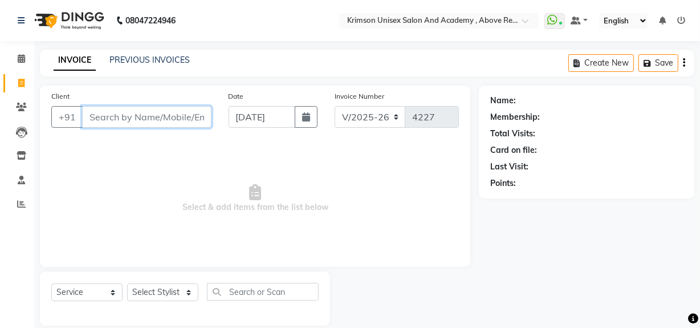
click at [133, 121] on input "Client" at bounding box center [146, 117] width 129 height 22
click at [131, 116] on input "Client" at bounding box center [146, 117] width 129 height 22
click at [106, 116] on input "Client" at bounding box center [146, 117] width 129 height 22
type input "893066774323"
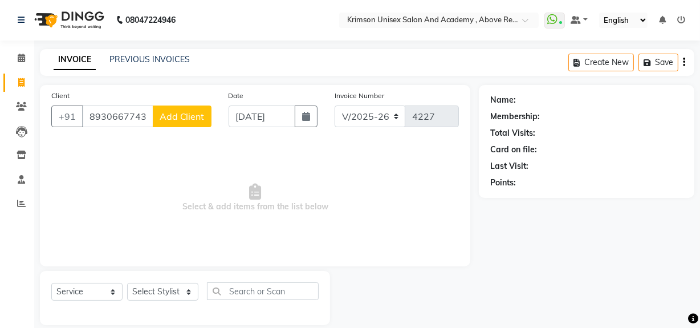
click at [169, 119] on span "Add Client" at bounding box center [182, 116] width 45 height 11
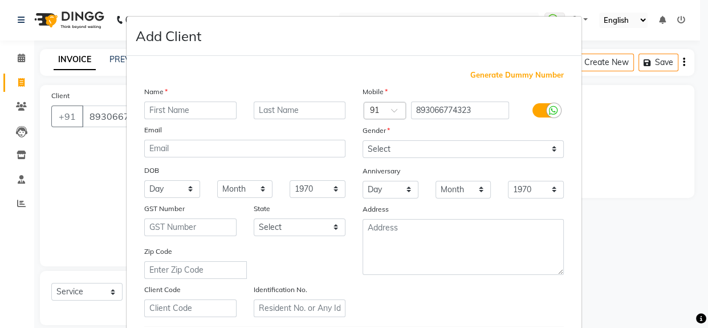
click at [188, 103] on input "text" at bounding box center [190, 111] width 92 height 18
click at [176, 112] on input "text" at bounding box center [190, 111] width 92 height 18
type input "b"
type input "vandana"
click at [290, 111] on input "text" at bounding box center [300, 111] width 92 height 18
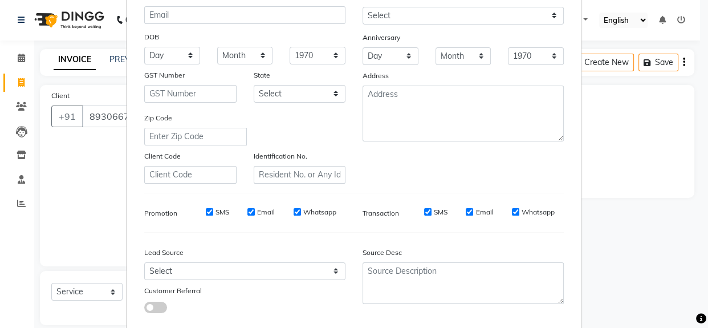
scroll to position [137, 0]
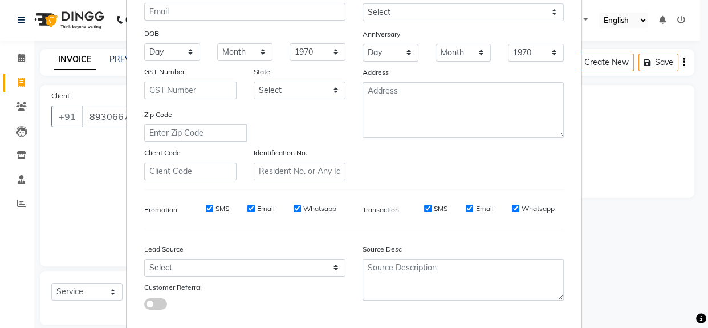
type input "[PERSON_NAME]"
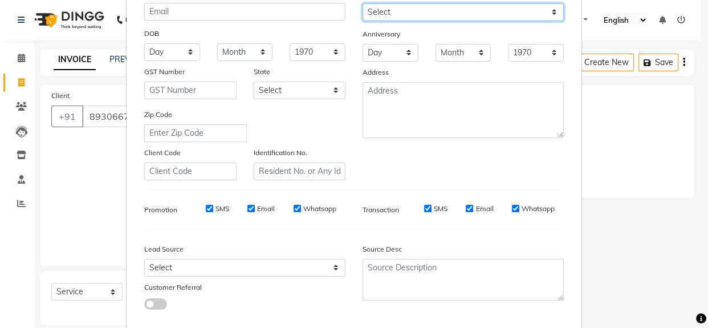
click at [510, 11] on select "Select [DEMOGRAPHIC_DATA] [DEMOGRAPHIC_DATA] Other Prefer Not To Say" at bounding box center [463, 12] width 201 height 18
select select "[DEMOGRAPHIC_DATA]"
click at [363, 3] on select "Select [DEMOGRAPHIC_DATA] [DEMOGRAPHIC_DATA] Other Prefer Not To Say" at bounding box center [463, 12] width 201 height 18
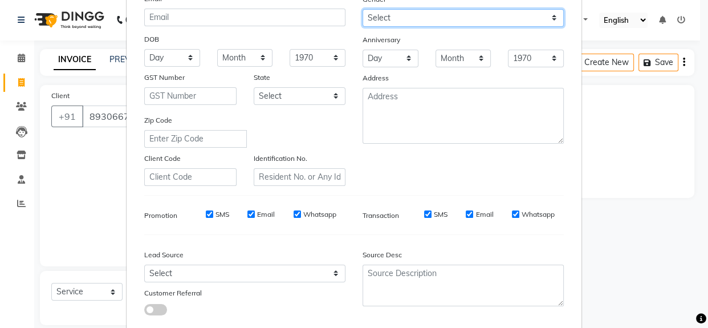
scroll to position [130, 0]
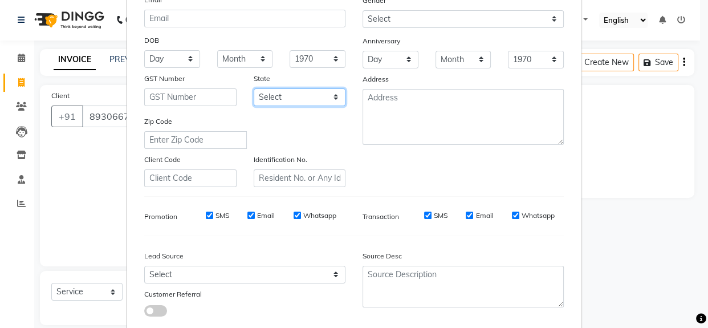
click at [306, 97] on select "Select [GEOGRAPHIC_DATA] [GEOGRAPHIC_DATA] [GEOGRAPHIC_DATA] [GEOGRAPHIC_DATA] …" at bounding box center [300, 97] width 92 height 18
click at [254, 89] on select "Select [GEOGRAPHIC_DATA] [GEOGRAPHIC_DATA] [GEOGRAPHIC_DATA] [GEOGRAPHIC_DATA] …" at bounding box center [300, 97] width 92 height 18
click at [317, 91] on select "Select [GEOGRAPHIC_DATA] [GEOGRAPHIC_DATA] [GEOGRAPHIC_DATA] [GEOGRAPHIC_DATA] …" at bounding box center [300, 97] width 92 height 18
select select "39"
click at [254, 89] on select "Select [GEOGRAPHIC_DATA] [GEOGRAPHIC_DATA] [GEOGRAPHIC_DATA] [GEOGRAPHIC_DATA] …" at bounding box center [300, 97] width 92 height 18
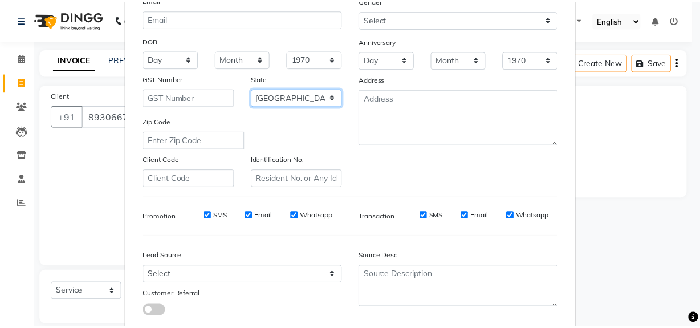
scroll to position [201, 0]
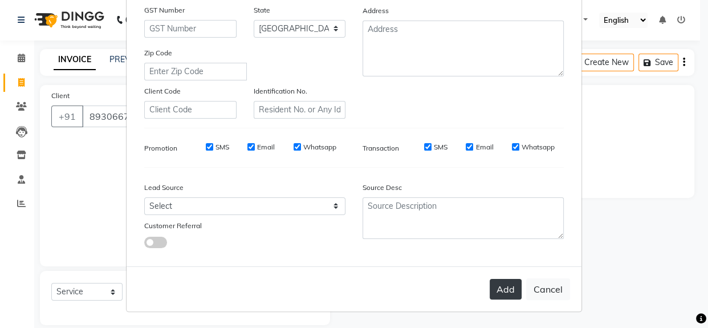
click at [497, 292] on button "Add" at bounding box center [506, 289] width 32 height 21
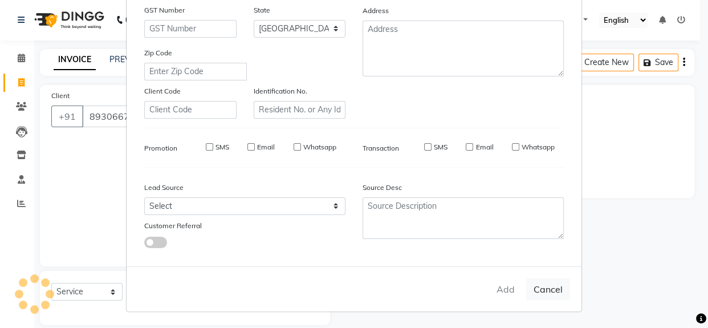
select select
select select "null"
select select
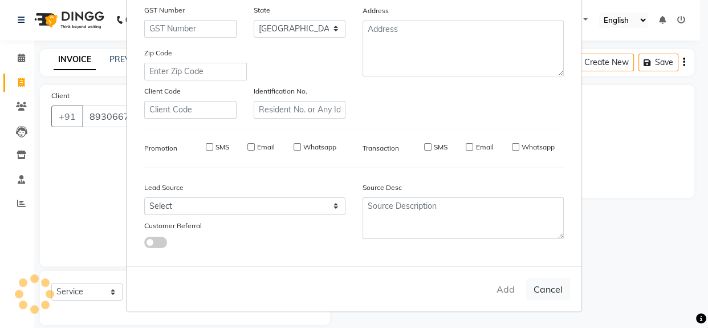
select select
checkbox input "false"
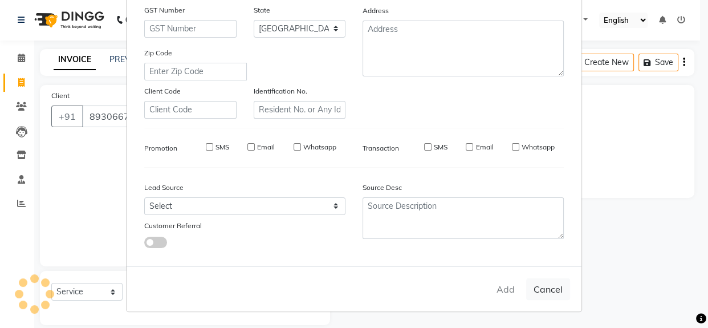
checkbox input "false"
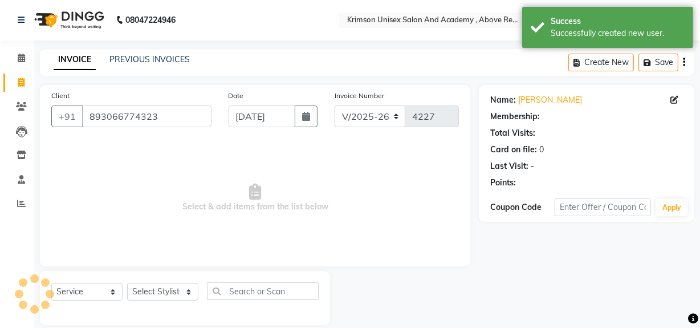
select select "1: Object"
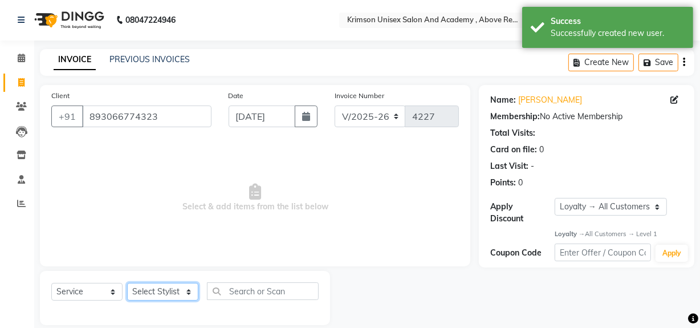
click at [160, 285] on select "Select Stylist ADMIN [PERSON_NAME] [PERSON_NAME] Danish DR. [PERSON_NAME] (cosm…" at bounding box center [162, 292] width 71 height 18
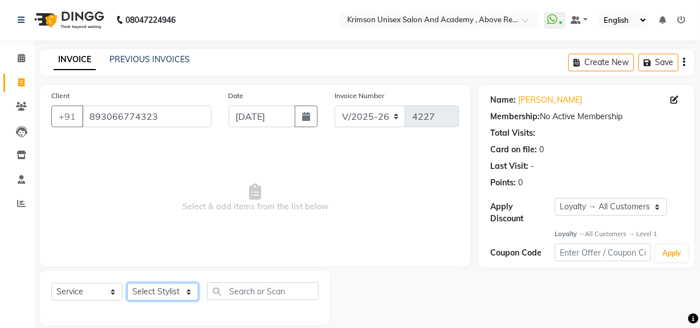
select select "69108"
click at [127, 283] on select "Select Stylist ADMIN [PERSON_NAME] [PERSON_NAME] Danish DR. [PERSON_NAME] (cosm…" at bounding box center [162, 292] width 71 height 18
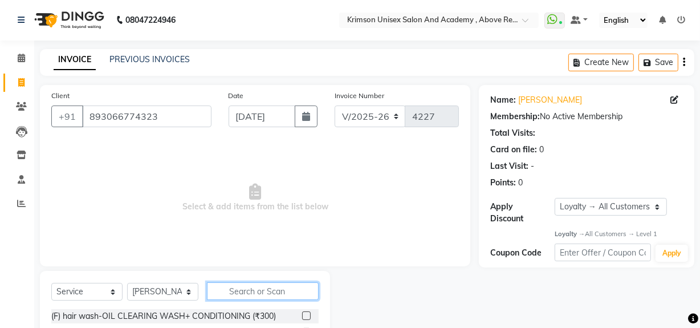
click at [245, 294] on input "text" at bounding box center [263, 291] width 112 height 18
type input "c"
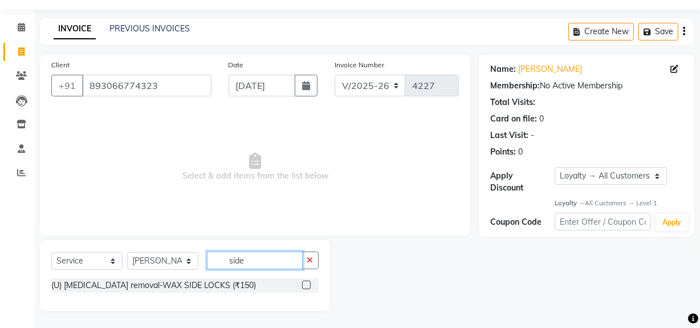
type input "side"
click at [307, 282] on label at bounding box center [306, 285] width 9 height 9
click at [307, 282] on input "checkbox" at bounding box center [305, 285] width 7 height 7
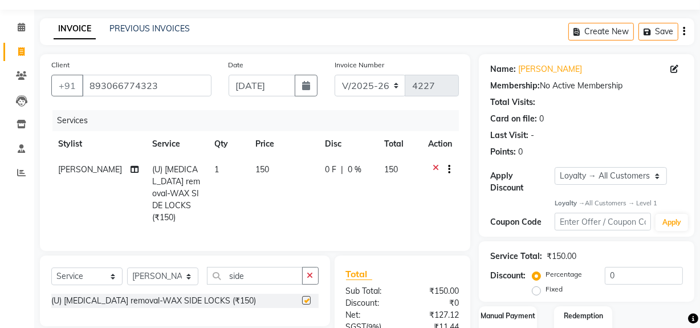
checkbox input "false"
click at [263, 273] on input "side" at bounding box center [255, 276] width 96 height 18
type input "s"
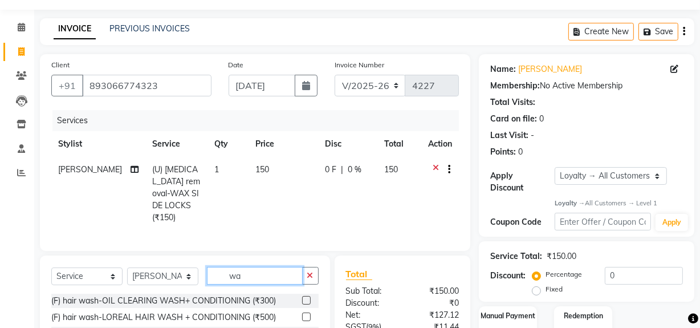
type input "w"
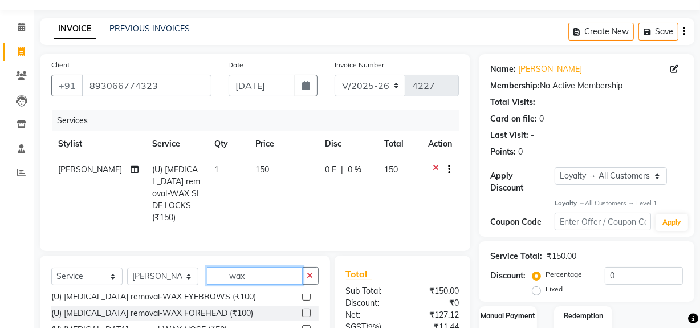
scroll to position [7, 0]
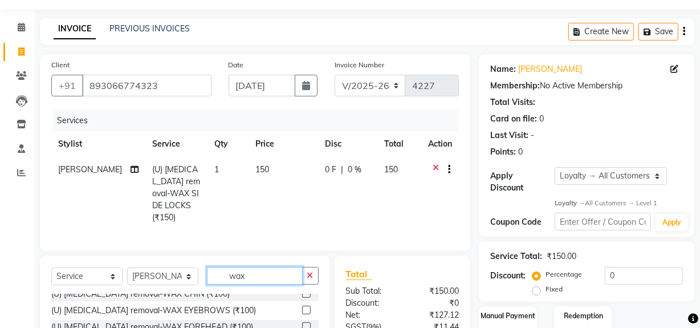
type input "wax"
click at [302, 290] on label at bounding box center [306, 293] width 9 height 9
click at [302, 290] on input "checkbox" at bounding box center [305, 293] width 7 height 7
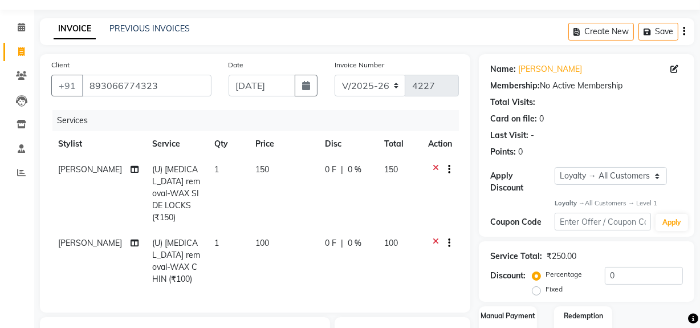
checkbox input "false"
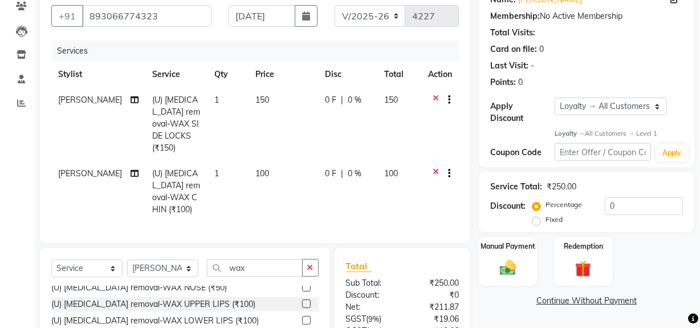
scroll to position [56, 0]
click at [261, 262] on input "wax" at bounding box center [255, 268] width 96 height 18
type input "w"
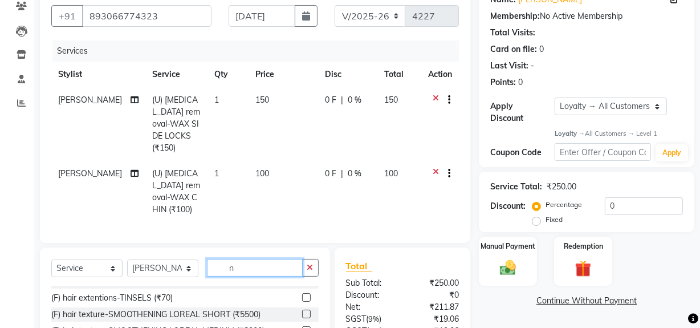
scroll to position [461, 0]
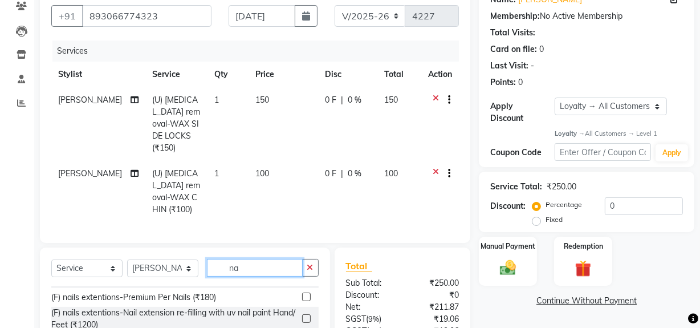
type input "n"
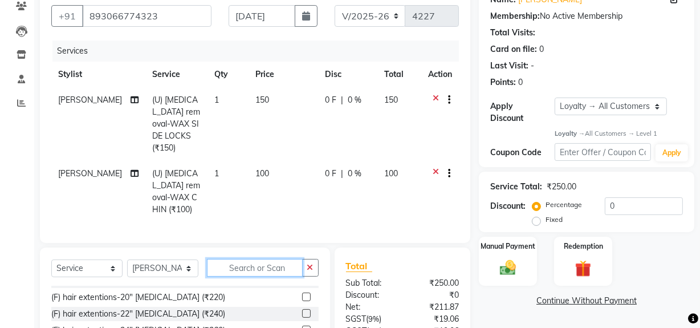
scroll to position [577, 0]
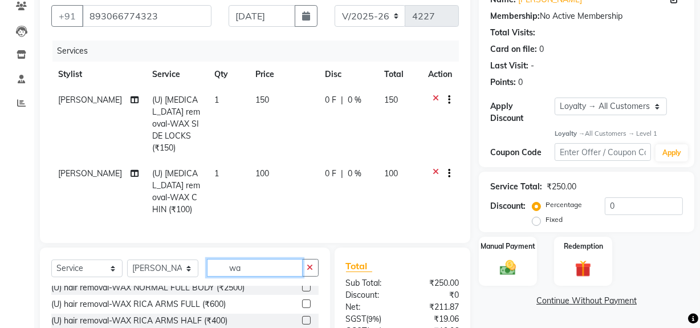
type input "wax"
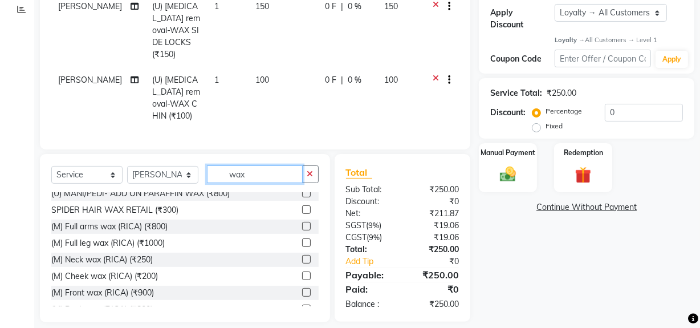
scroll to position [503, 0]
click at [302, 254] on label at bounding box center [306, 258] width 9 height 9
click at [302, 255] on input "checkbox" at bounding box center [305, 258] width 7 height 7
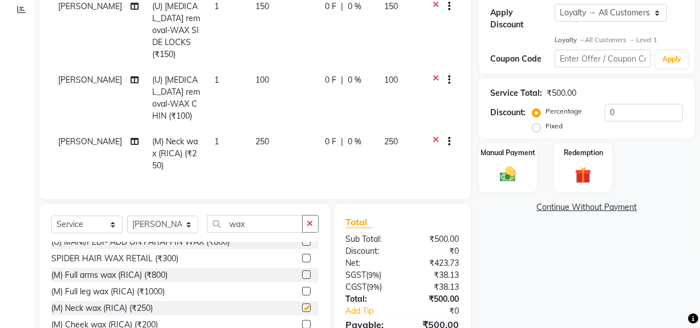
checkbox input "false"
click at [352, 136] on span "0 %" at bounding box center [355, 142] width 14 height 12
select select "69108"
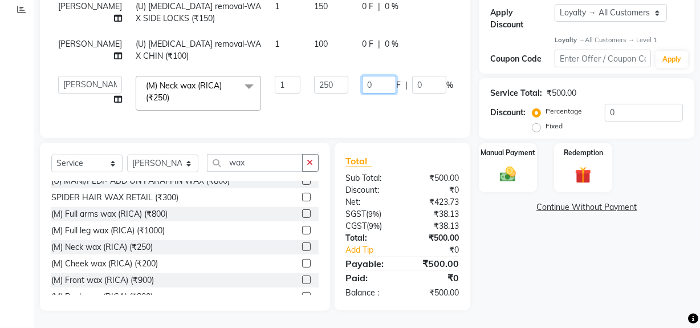
click at [362, 83] on input "0" at bounding box center [379, 85] width 34 height 18
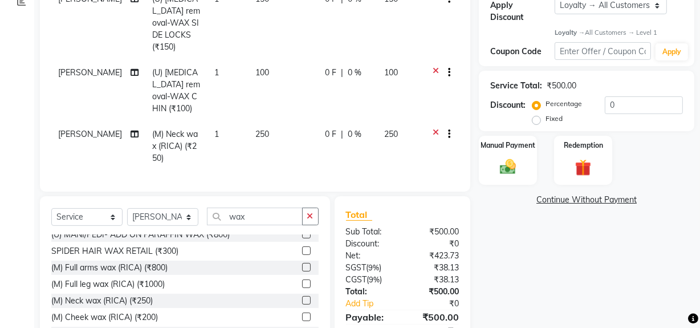
click at [405, 100] on tbody "[PERSON_NAME] (U) [MEDICAL_DATA] removal-WAX SIDE LOCKS (₹150) 1 150 0 F | 0 % …" at bounding box center [255, 78] width 408 height 185
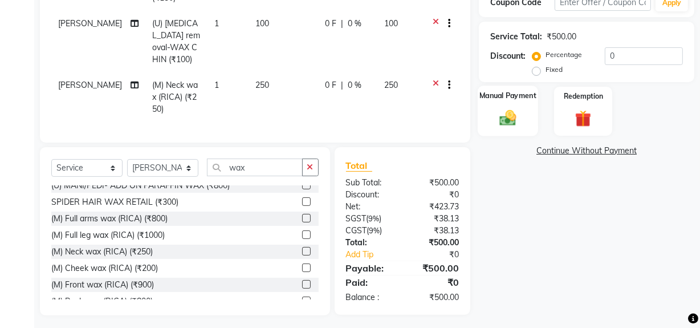
click at [504, 127] on img at bounding box center [507, 117] width 27 height 19
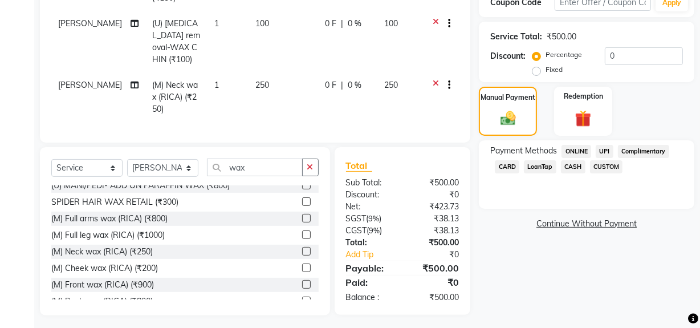
click at [569, 167] on span "CASH" at bounding box center [573, 166] width 25 height 13
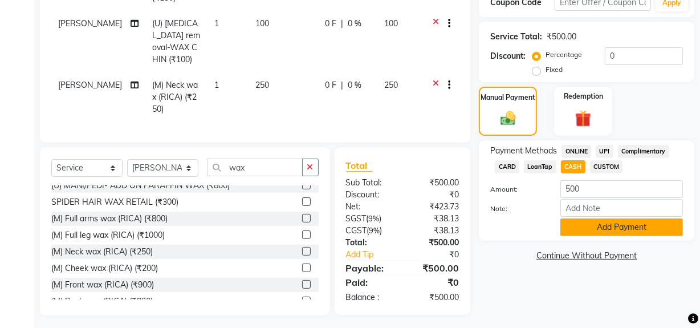
click at [594, 221] on button "Add Payment" at bounding box center [622, 227] width 123 height 18
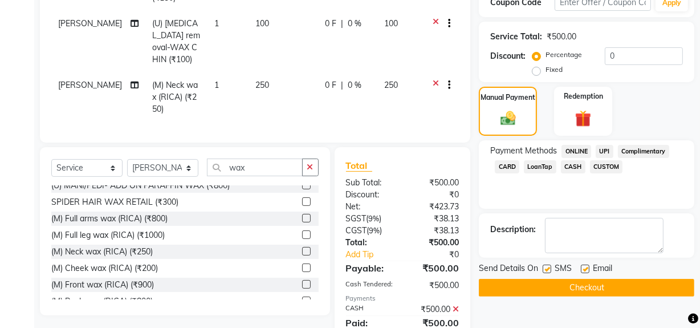
click at [524, 281] on button "Checkout" at bounding box center [587, 288] width 216 height 18
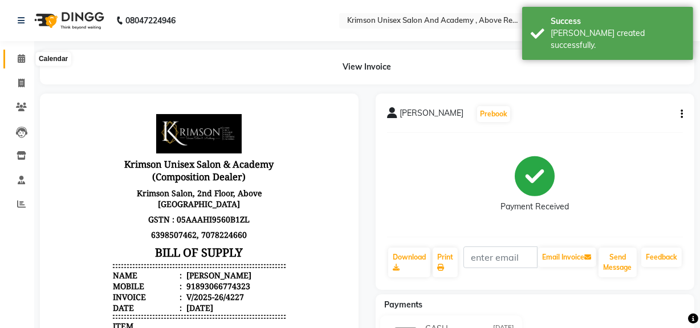
click at [18, 52] on span at bounding box center [21, 58] width 20 height 13
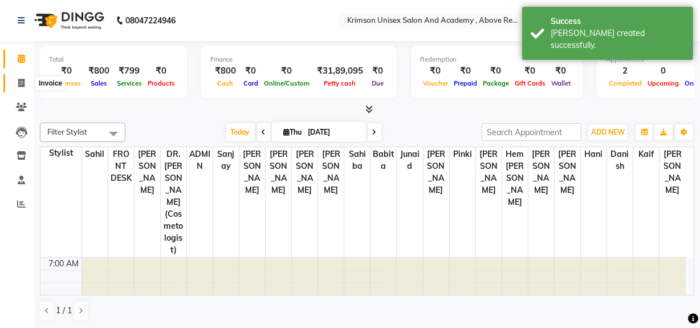
click at [21, 77] on span at bounding box center [21, 83] width 20 height 13
select select "service"
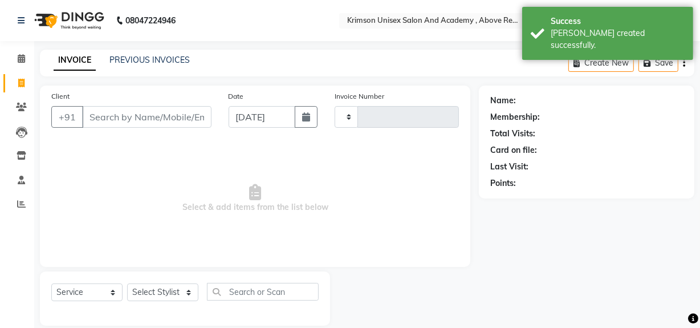
type input "4228"
select select "5853"
click at [99, 112] on input "Client" at bounding box center [146, 117] width 129 height 22
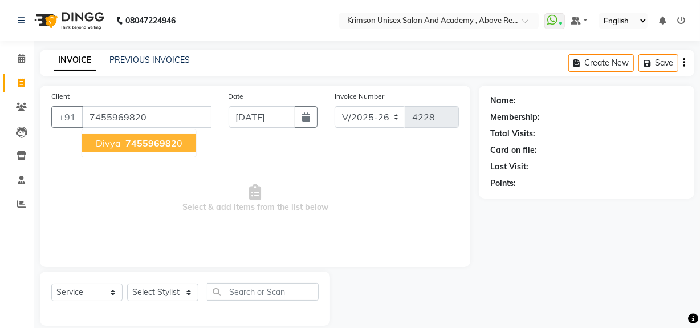
type input "7455969820"
select select "1: Object"
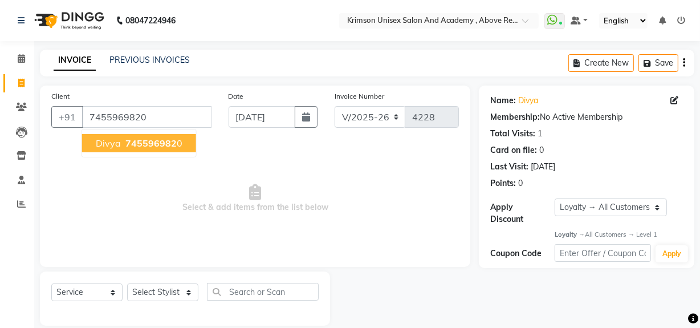
click at [97, 143] on span "divya" at bounding box center [108, 142] width 25 height 11
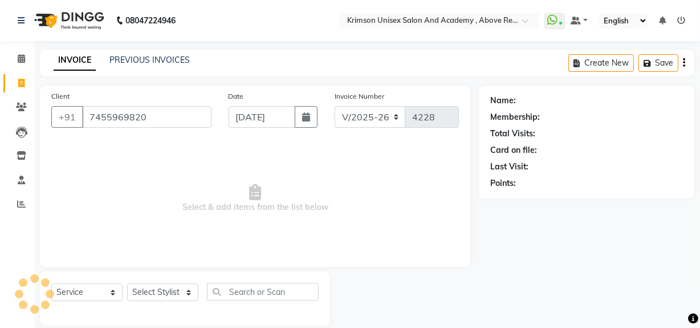
select select "1: Object"
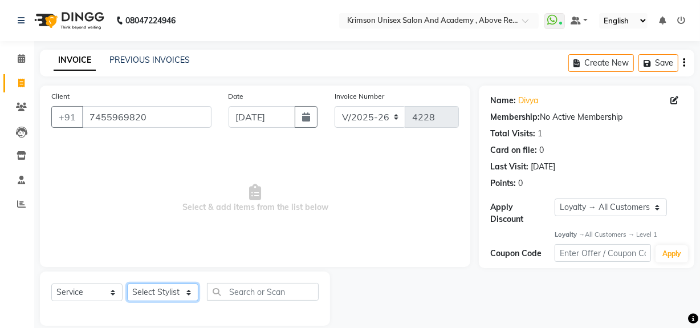
click at [170, 290] on select "Select Stylist ADMIN [PERSON_NAME] [PERSON_NAME] Danish DR. [PERSON_NAME] (cosm…" at bounding box center [162, 292] width 71 height 18
click at [127, 283] on select "Select Stylist ADMIN [PERSON_NAME] [PERSON_NAME] Danish DR. [PERSON_NAME] (cosm…" at bounding box center [162, 292] width 71 height 18
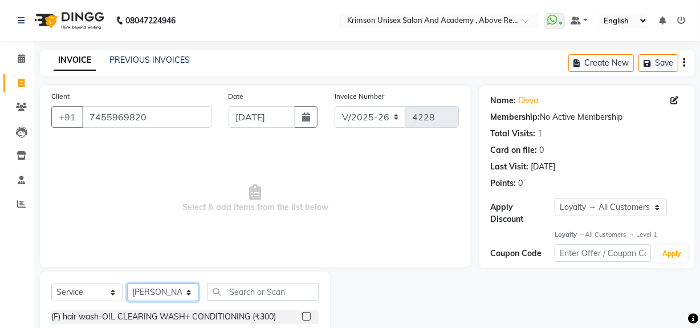
select select "44162"
click at [252, 293] on input "text" at bounding box center [263, 292] width 112 height 18
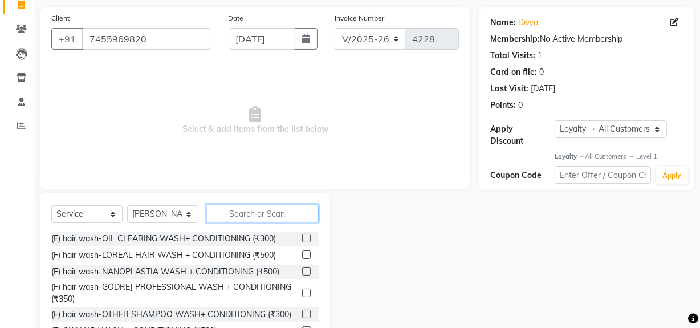
click at [265, 215] on input "text" at bounding box center [263, 214] width 112 height 18
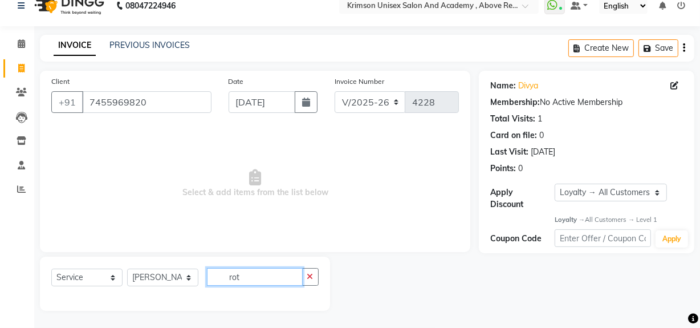
scroll to position [15, 0]
type input "r"
type input "t"
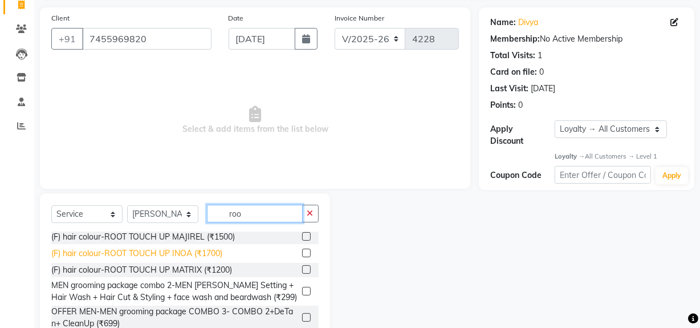
scroll to position [0, 0]
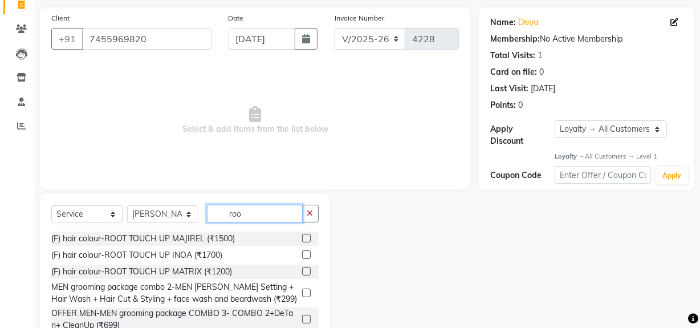
type input "roo"
click at [302, 239] on label at bounding box center [306, 238] width 9 height 9
click at [302, 239] on input "checkbox" at bounding box center [305, 238] width 7 height 7
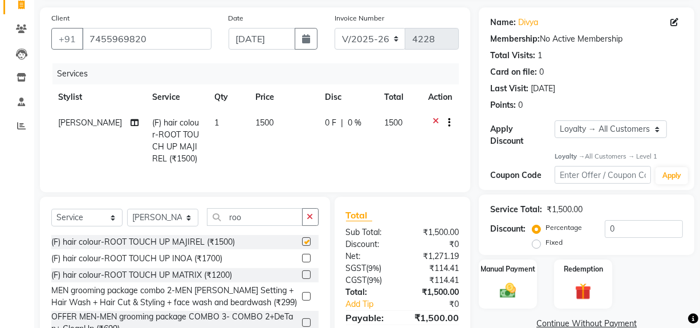
checkbox input "false"
click at [157, 226] on select "Select Stylist ADMIN [PERSON_NAME] [PERSON_NAME] Danish DR. [PERSON_NAME] (cosm…" at bounding box center [162, 218] width 71 height 18
select select "68735"
click at [127, 217] on select "Select Stylist ADMIN [PERSON_NAME] [PERSON_NAME] Danish DR. [PERSON_NAME] (cosm…" at bounding box center [162, 218] width 71 height 18
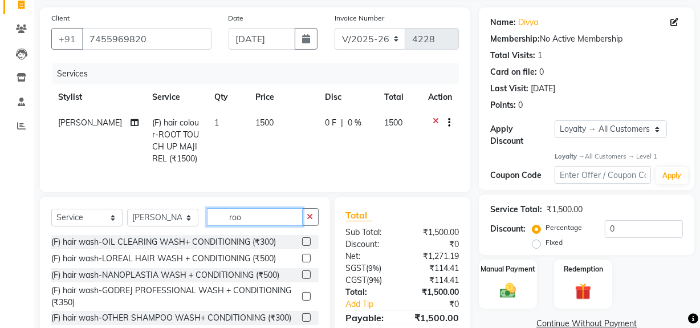
click at [255, 226] on input "roo" at bounding box center [255, 217] width 96 height 18
type input "r"
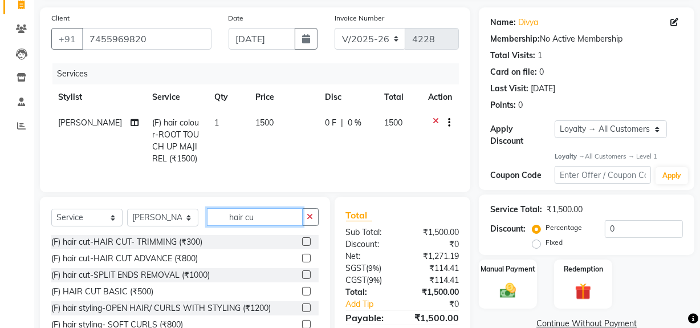
type input "hair cu"
click at [302, 294] on label at bounding box center [306, 291] width 9 height 9
click at [302, 294] on input "checkbox" at bounding box center [305, 291] width 7 height 7
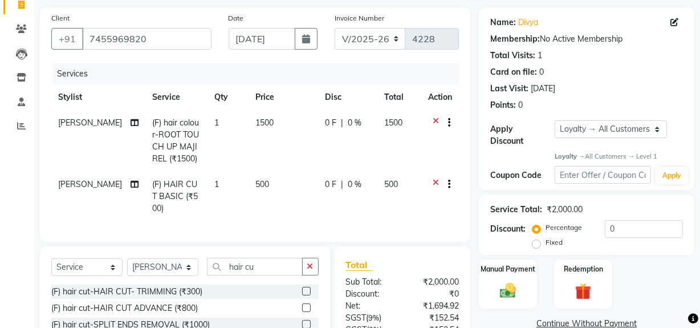
checkbox input "false"
click at [262, 262] on input "hair cu" at bounding box center [255, 267] width 96 height 18
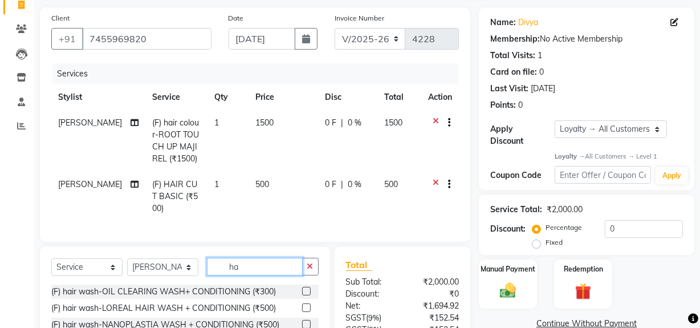
type input "h"
type input "hair"
click at [302, 287] on label at bounding box center [306, 291] width 9 height 9
click at [302, 288] on input "checkbox" at bounding box center [305, 291] width 7 height 7
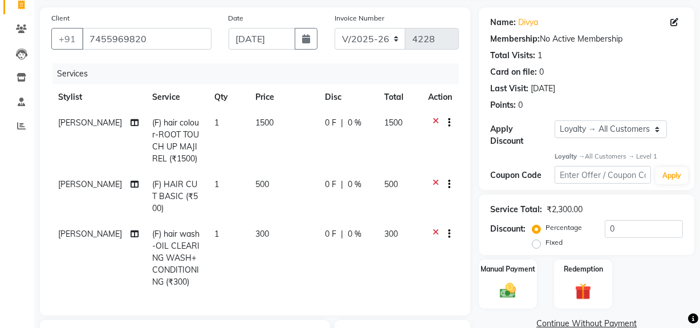
checkbox input "false"
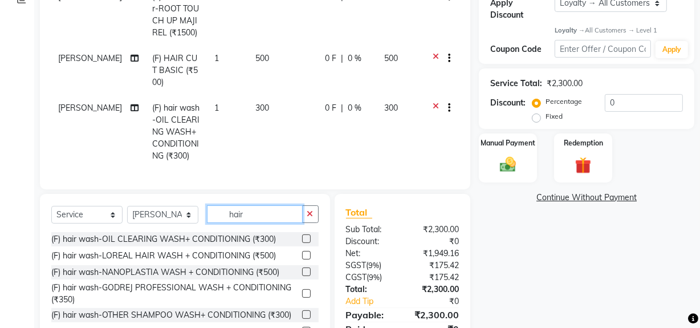
click at [251, 210] on input "hair" at bounding box center [255, 214] width 96 height 18
type input "h"
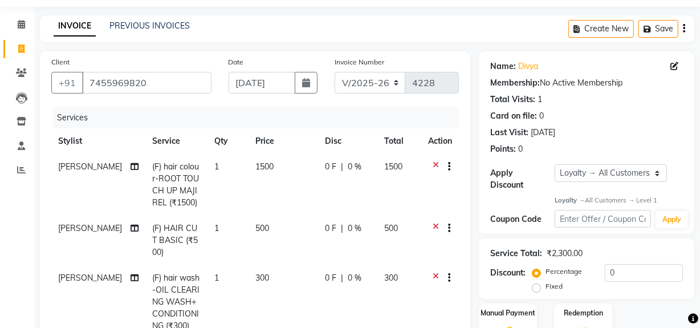
scroll to position [153, 0]
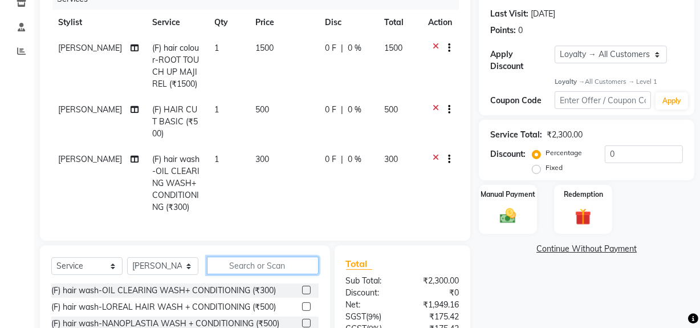
click at [257, 262] on input "text" at bounding box center [263, 266] width 112 height 18
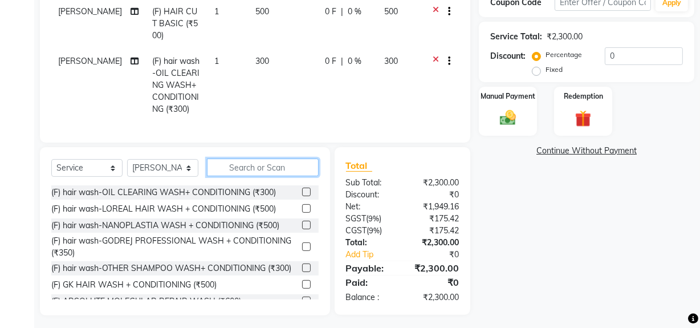
scroll to position [154, 0]
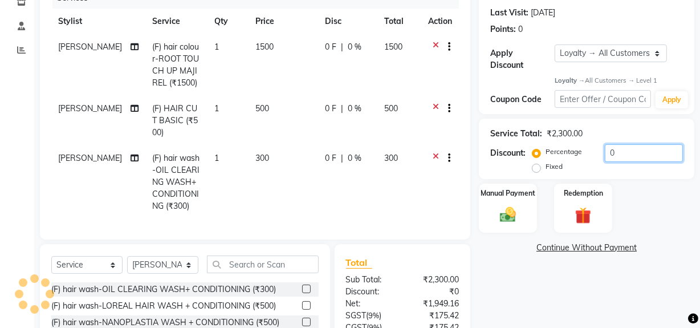
click at [630, 153] on input "0" at bounding box center [644, 153] width 78 height 18
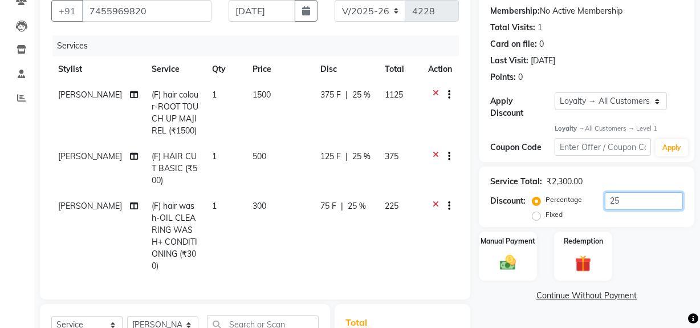
scroll to position [100, 0]
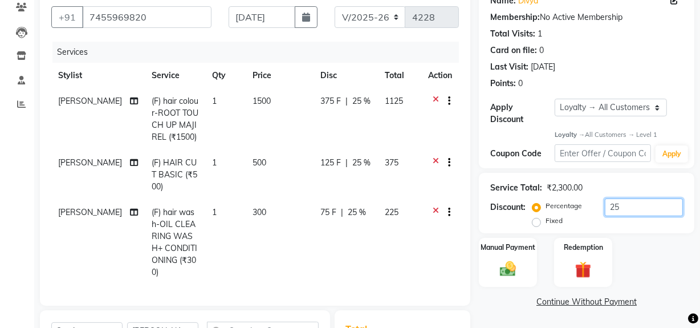
type input "25"
click at [89, 102] on span "[PERSON_NAME]" at bounding box center [90, 101] width 64 height 10
select select "44162"
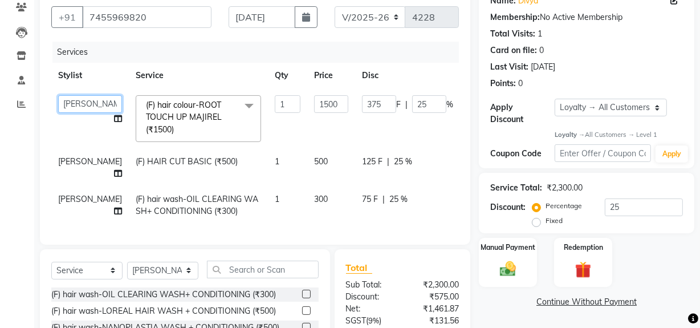
click at [68, 106] on select "ADMIN [PERSON_NAME] [PERSON_NAME] Danish DR. [PERSON_NAME] (cosmetologist) FRON…" at bounding box center [90, 104] width 64 height 18
select select "44090"
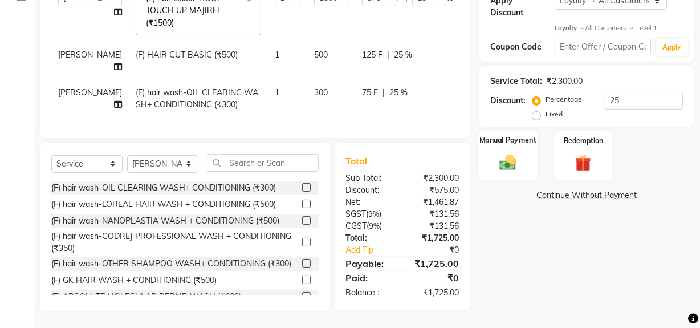
click at [495, 153] on img at bounding box center [507, 162] width 27 height 19
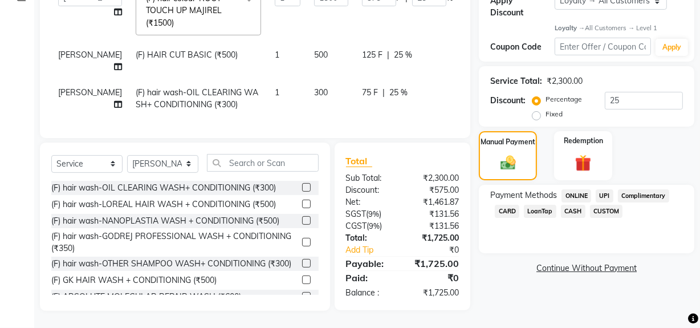
click at [571, 189] on span "ONLINE" at bounding box center [577, 195] width 30 height 13
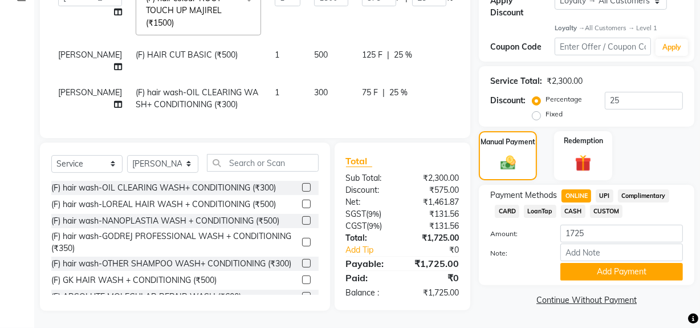
click at [576, 254] on div "Note:" at bounding box center [587, 253] width 210 height 19
click at [576, 263] on button "Add Payment" at bounding box center [622, 272] width 123 height 18
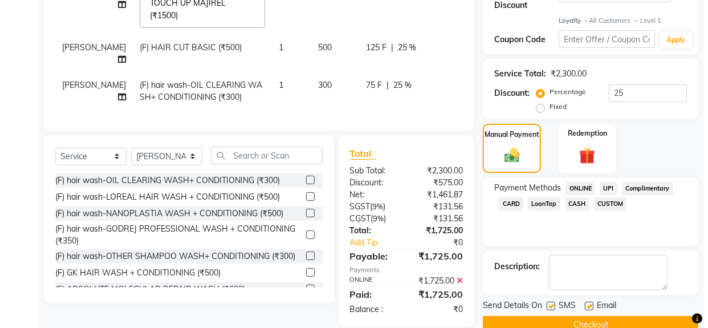
scroll to position [330, 0]
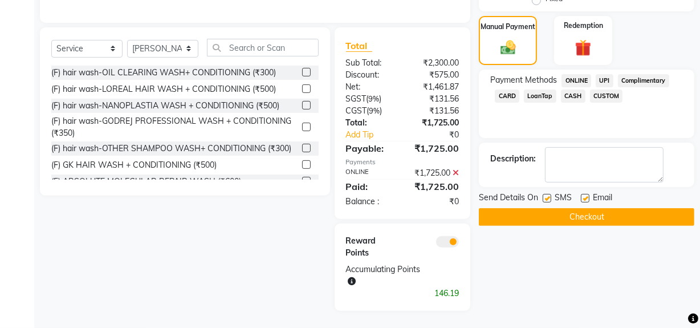
click at [445, 245] on span at bounding box center [447, 241] width 23 height 11
click at [459, 244] on input "checkbox" at bounding box center [459, 244] width 0 height 0
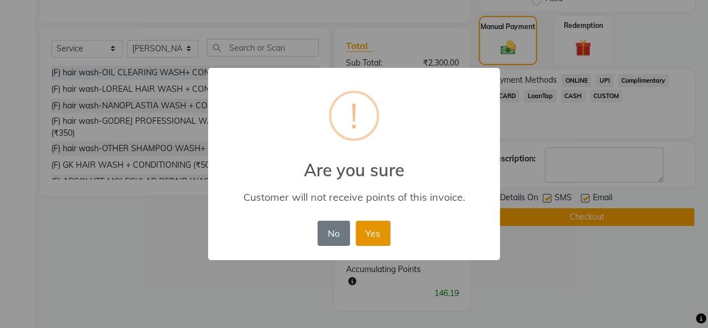
click at [386, 228] on button "Yes" at bounding box center [373, 233] width 35 height 25
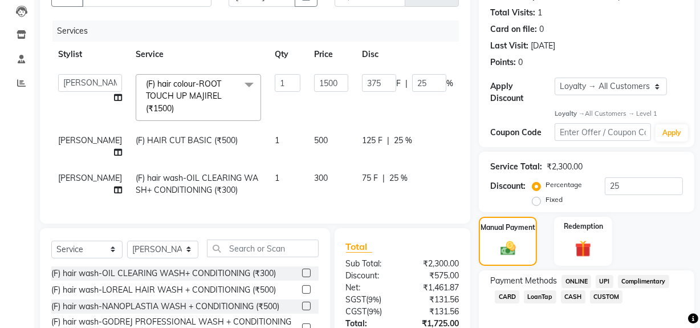
scroll to position [289, 0]
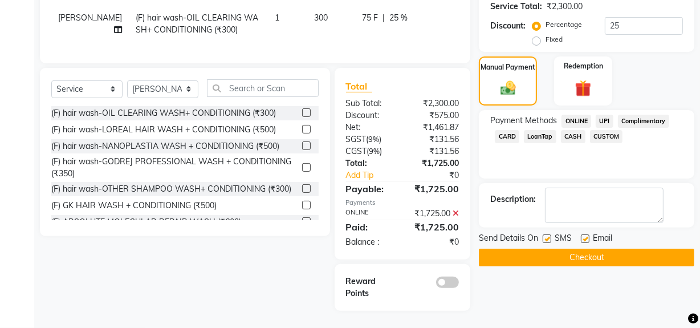
click at [509, 250] on button "Checkout" at bounding box center [587, 258] width 216 height 18
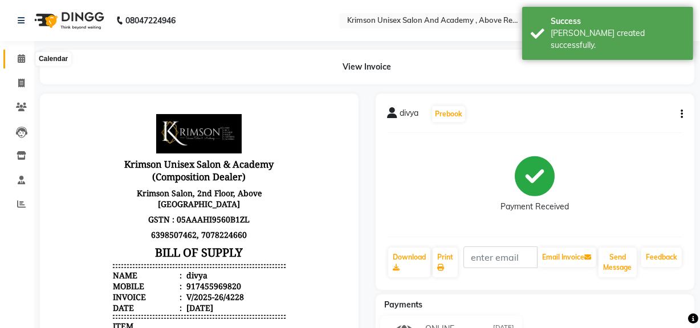
click at [18, 58] on icon at bounding box center [21, 58] width 7 height 9
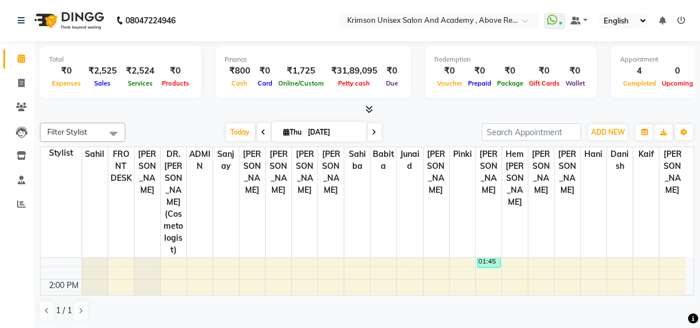
scroll to position [243, 0]
click at [149, 15] on div at bounding box center [148, 15] width 26 height 0
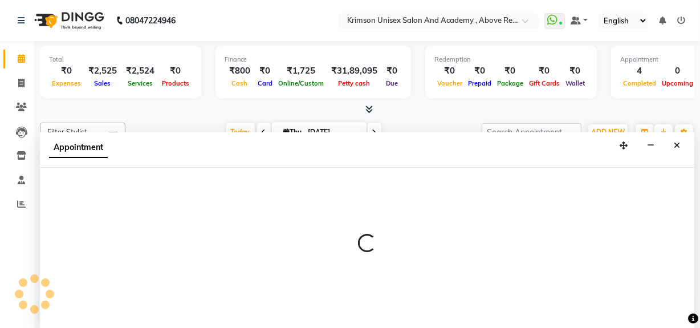
scroll to position [0, 0]
select select "41053"
select select "840"
select select "tentative"
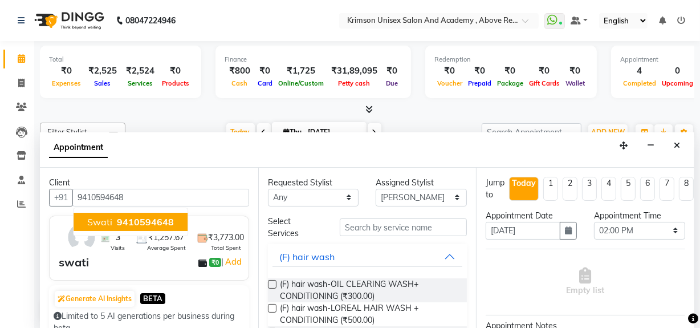
click at [132, 221] on span "9410594648" at bounding box center [145, 221] width 57 height 11
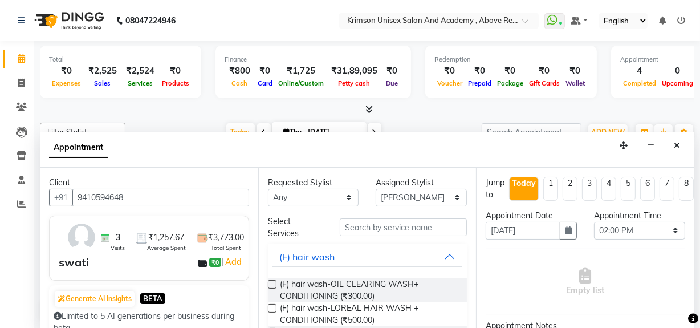
type input "9410594648"
click at [377, 225] on input "text" at bounding box center [403, 227] width 127 height 18
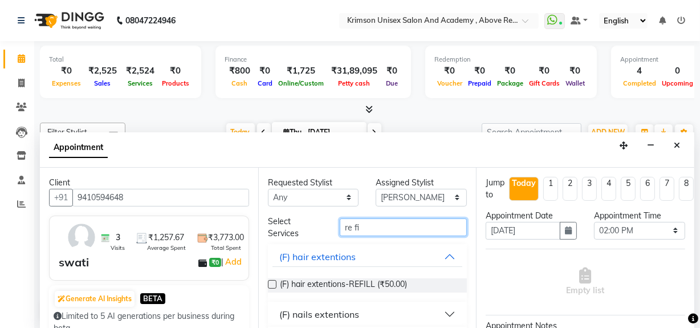
scroll to position [81, 0]
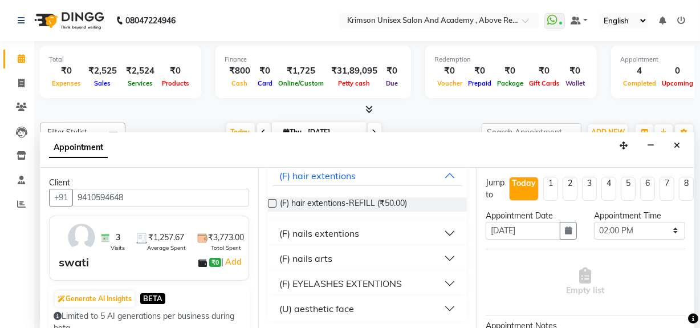
type input "re fi"
click at [315, 234] on div "(F) nails extentions" at bounding box center [319, 233] width 80 height 14
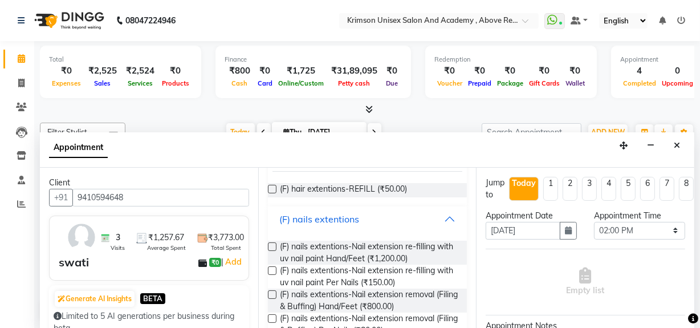
scroll to position [96, 0]
click at [267, 245] on div "Requested Stylist Any ADMIN [PERSON_NAME] [PERSON_NAME] Danish DR. [PERSON_NAME…" at bounding box center [367, 248] width 218 height 161
click at [271, 245] on label at bounding box center [272, 245] width 9 height 9
click at [271, 245] on input "checkbox" at bounding box center [271, 246] width 7 height 7
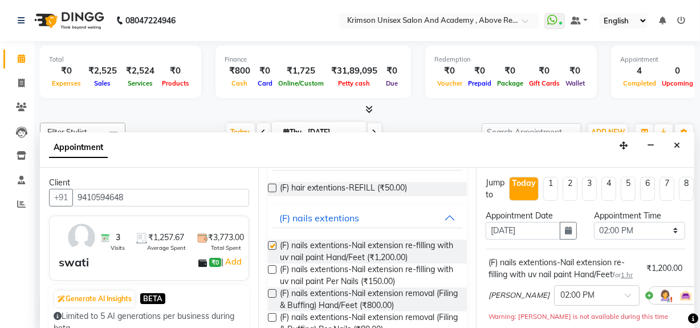
checkbox input "false"
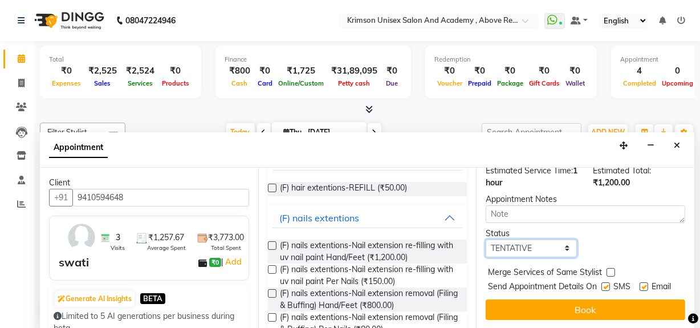
click at [529, 240] on select "Select TENTATIVE CONFIRM CHECK-IN UPCOMING" at bounding box center [531, 249] width 91 height 18
select select "confirm booking"
click at [486, 240] on select "Select TENTATIVE CONFIRM CHECK-IN UPCOMING" at bounding box center [531, 249] width 91 height 18
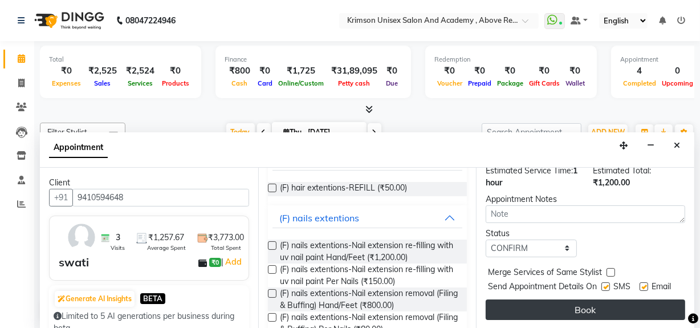
click at [525, 299] on button "Book" at bounding box center [586, 309] width 200 height 21
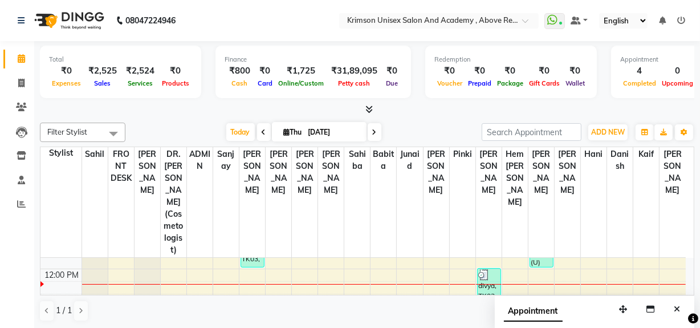
scroll to position [179, 0]
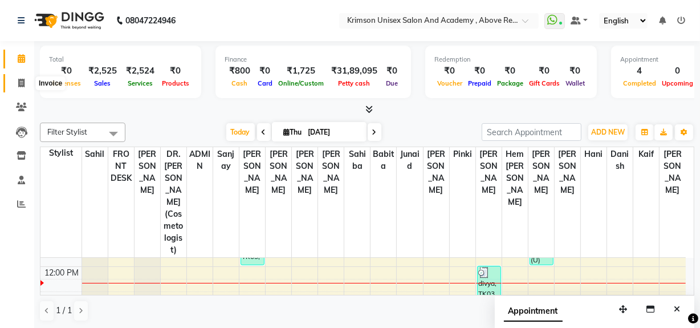
click at [21, 82] on icon at bounding box center [21, 83] width 6 height 9
select select "service"
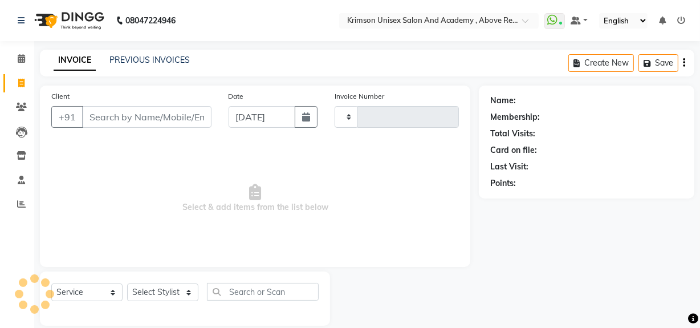
type input "4229"
select select "5853"
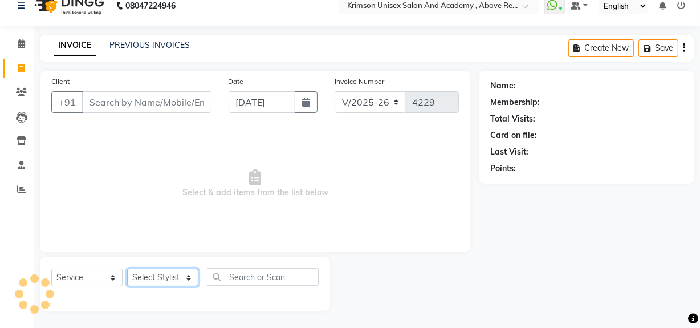
click at [157, 275] on select "Select Stylist" at bounding box center [162, 278] width 71 height 18
select select "41042"
click at [127, 269] on select "Select Stylist ADMIN [PERSON_NAME] [PERSON_NAME] Danish DR. [PERSON_NAME] (cosm…" at bounding box center [162, 278] width 71 height 18
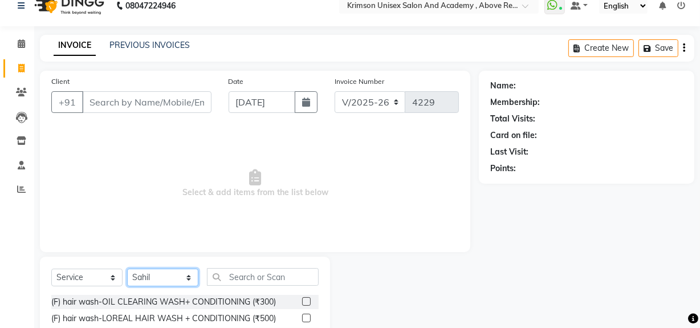
scroll to position [129, 0]
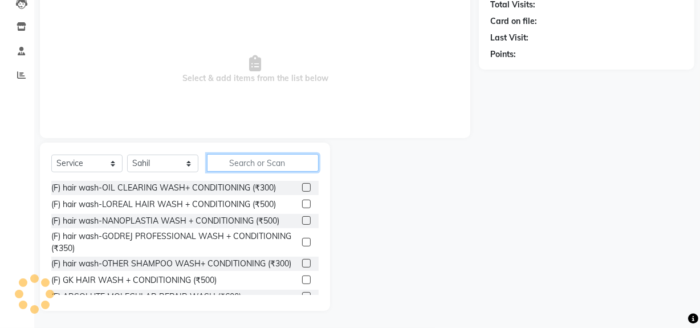
click at [246, 164] on input "text" at bounding box center [263, 163] width 112 height 18
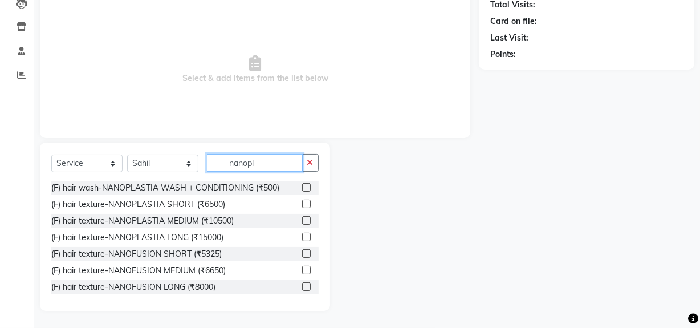
scroll to position [97, 0]
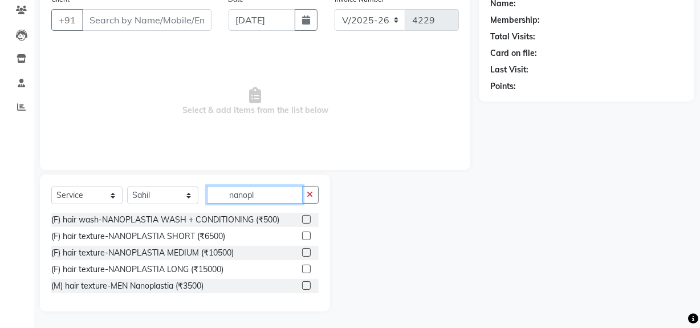
type input "nanopl"
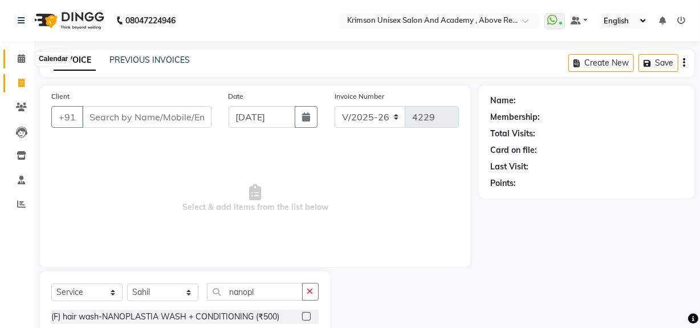
click at [23, 58] on icon at bounding box center [21, 58] width 7 height 9
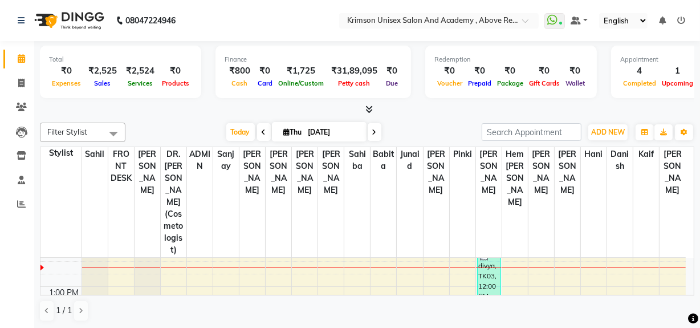
scroll to position [193, 0]
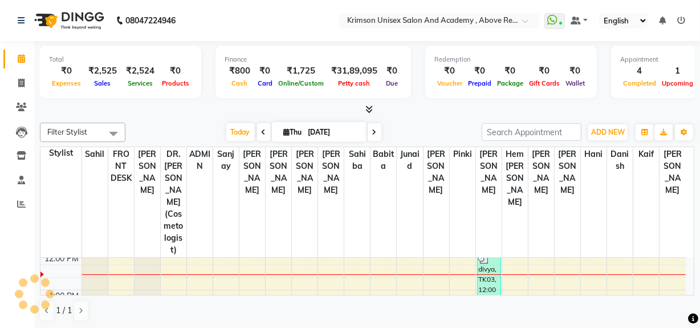
click at [415, 123] on div "Filter Stylist Select All ADMIN [PERSON_NAME] [PERSON_NAME] Danish DR. DIVYA (c…" at bounding box center [367, 132] width 655 height 19
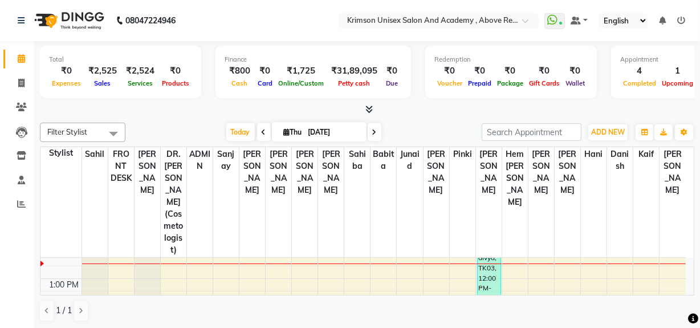
scroll to position [205, 0]
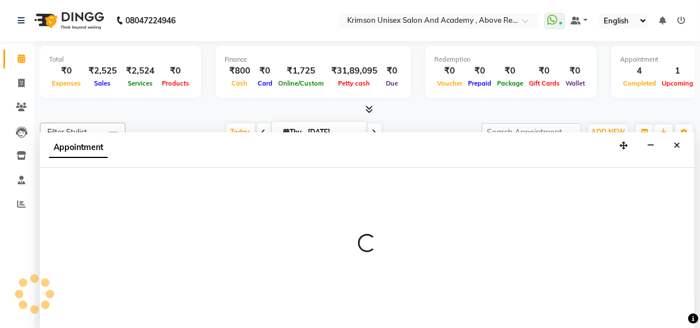
scroll to position [0, 0]
select select "84643"
select select "tentative"
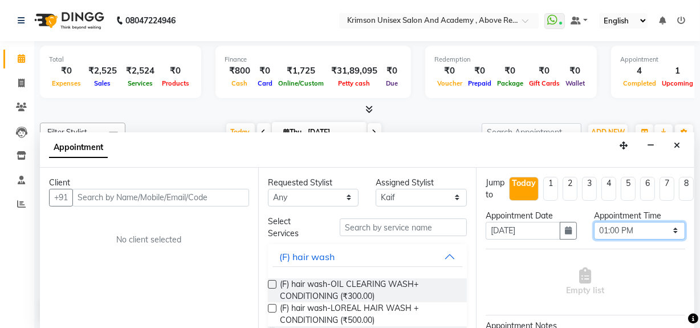
click at [610, 231] on select "Select 08:00 AM 08:15 AM 08:30 AM 08:45 AM 09:00 AM 09:15 AM 09:30 AM 09:45 AM …" at bounding box center [639, 231] width 91 height 18
select select "795"
click at [594, 222] on select "Select 08:00 AM 08:15 AM 08:30 AM 08:45 AM 09:00 AM 09:15 AM 09:30 AM 09:45 AM …" at bounding box center [639, 231] width 91 height 18
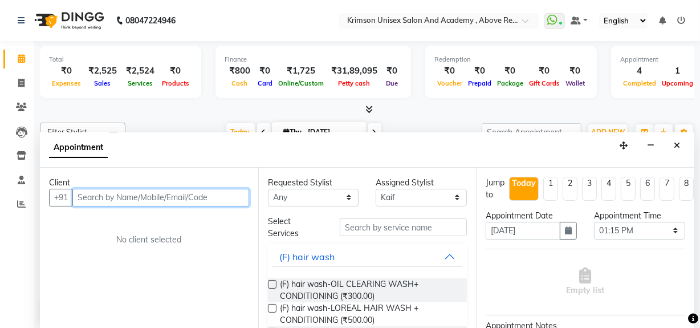
click at [138, 194] on input "text" at bounding box center [160, 198] width 177 height 18
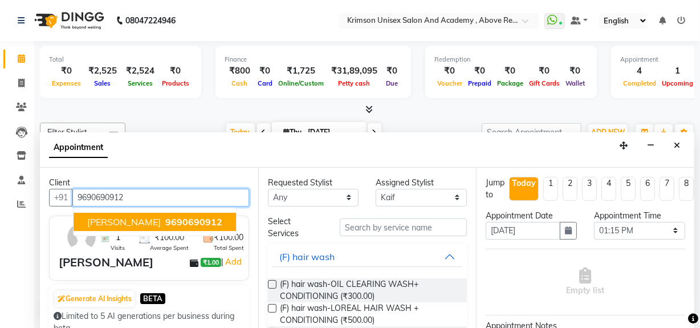
click at [165, 220] on span "9690690912" at bounding box center [193, 221] width 57 height 11
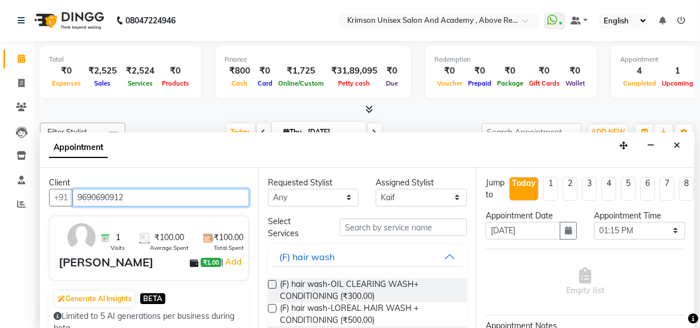
type input "9690690912"
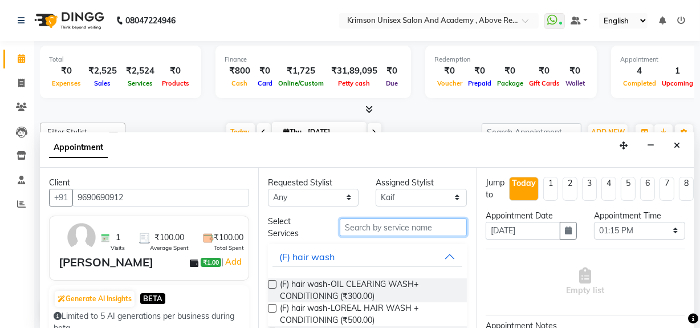
click at [397, 232] on input "text" at bounding box center [403, 227] width 127 height 18
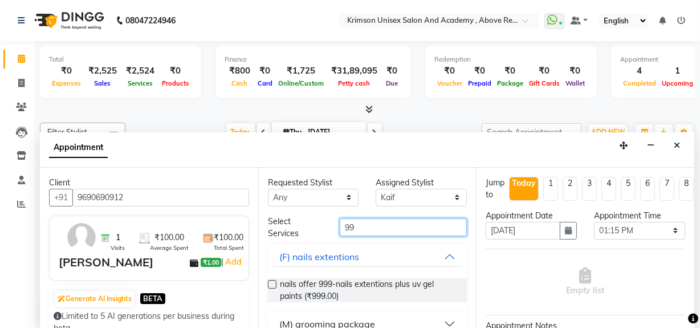
scroll to position [66, 0]
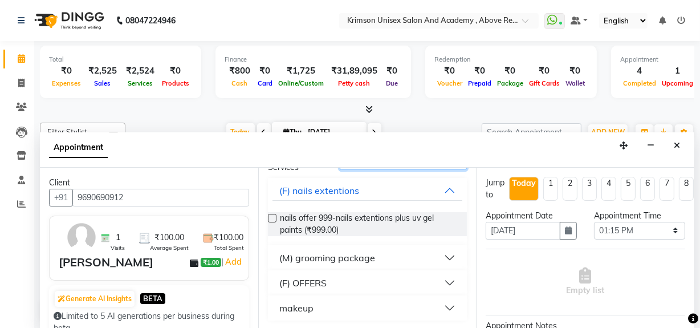
type input "99"
click at [351, 256] on div "(M) grooming package" at bounding box center [327, 258] width 96 height 14
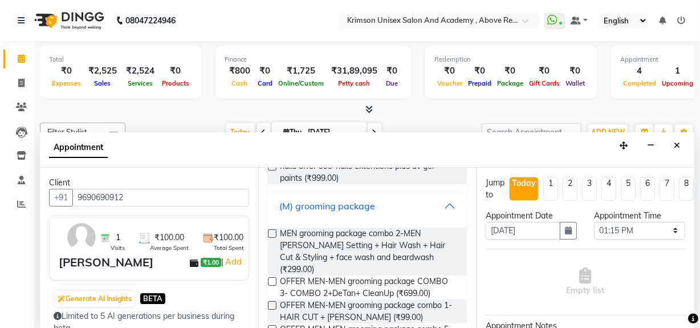
scroll to position [119, 0]
click at [271, 300] on label at bounding box center [272, 304] width 9 height 9
click at [271, 302] on input "checkbox" at bounding box center [271, 305] width 7 height 7
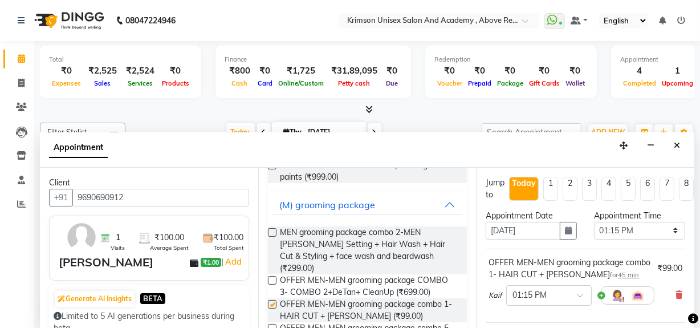
checkbox input "false"
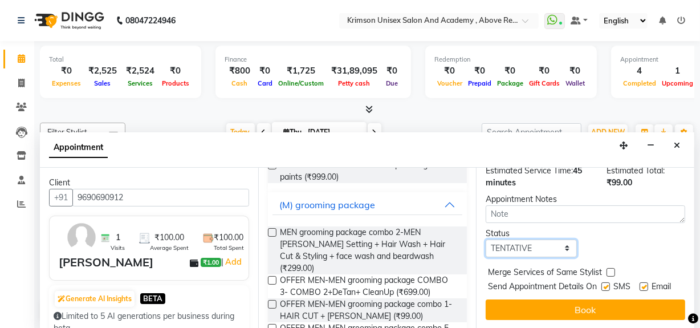
click at [499, 240] on select "Select TENTATIVE CONFIRM CHECK-IN UPCOMING" at bounding box center [531, 249] width 91 height 18
select select "confirm booking"
click at [486, 240] on select "Select TENTATIVE CONFIRM CHECK-IN UPCOMING" at bounding box center [531, 249] width 91 height 18
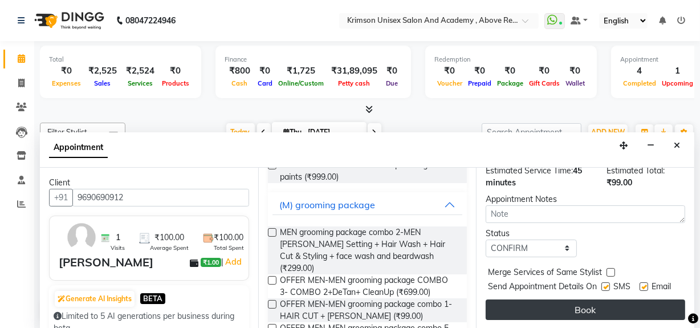
click at [511, 299] on button "Book" at bounding box center [586, 309] width 200 height 21
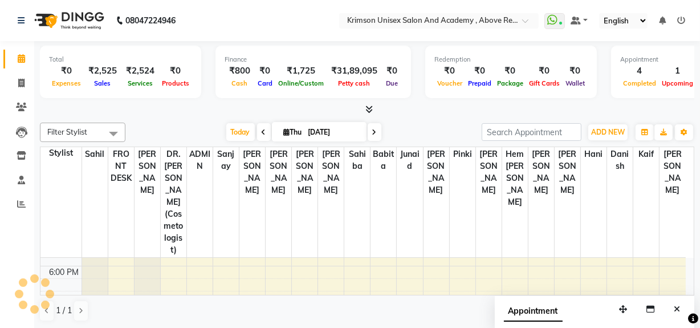
scroll to position [405, 0]
click at [646, 262] on div "7:00 AM 8:00 AM 9:00 AM 10:00 AM 11:00 AM 12:00 PM 1:00 PM 2:00 PM 3:00 PM 4:00…" at bounding box center [363, 135] width 646 height 564
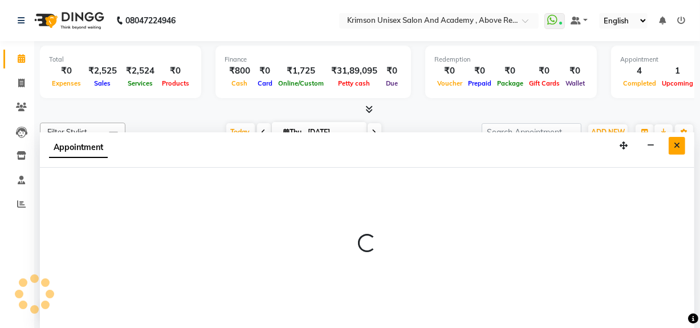
scroll to position [0, 0]
click at [676, 142] on icon "Close" at bounding box center [677, 145] width 6 height 8
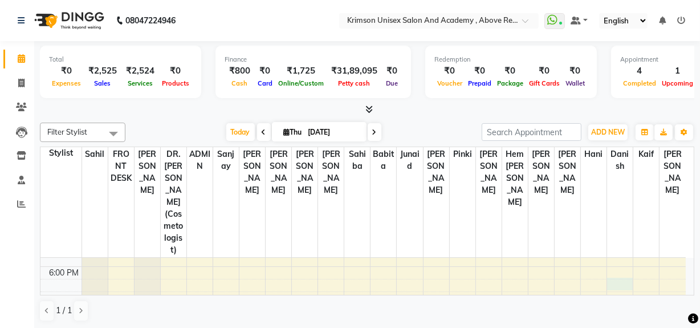
click at [617, 261] on div "7:00 AM 8:00 AM 9:00 AM 10:00 AM 11:00 AM 12:00 PM 1:00 PM 2:00 PM 3:00 PM 4:00…" at bounding box center [363, 135] width 646 height 564
select select "80963"
select select "tentative"
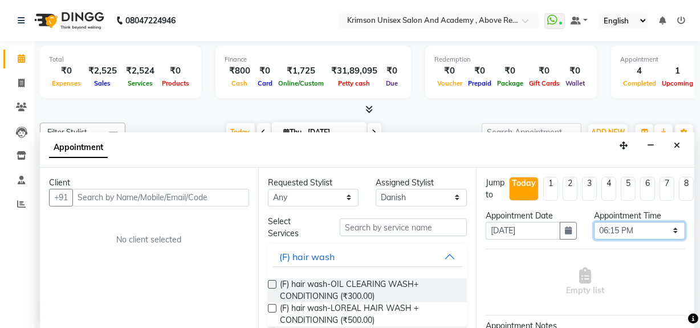
click at [656, 224] on select "Select 08:00 AM 08:15 AM 08:30 AM 08:45 AM 09:00 AM 09:15 AM 09:30 AM 09:45 AM …" at bounding box center [639, 231] width 91 height 18
select select "1110"
click at [594, 222] on select "Select 08:00 AM 08:15 AM 08:30 AM 08:45 AM 09:00 AM 09:15 AM 09:30 AM 09:45 AM …" at bounding box center [639, 231] width 91 height 18
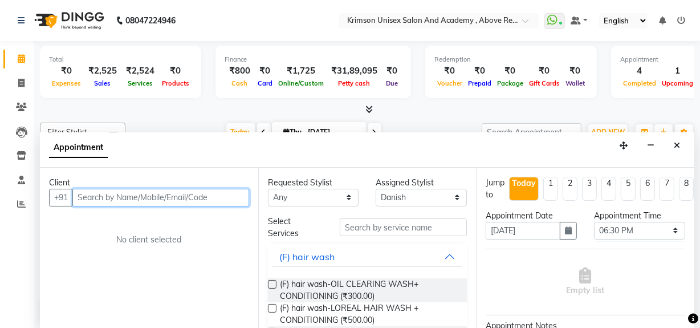
click at [161, 191] on input "text" at bounding box center [160, 198] width 177 height 18
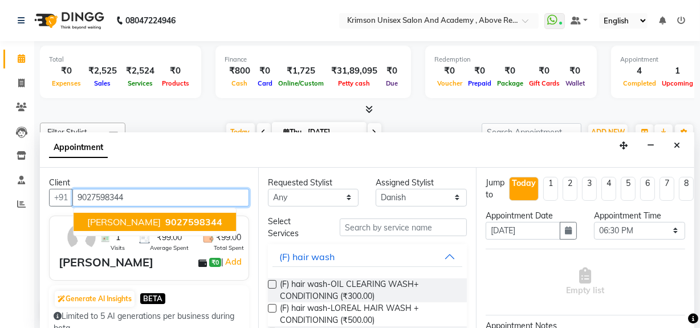
click at [165, 221] on span "9027598344" at bounding box center [193, 221] width 57 height 11
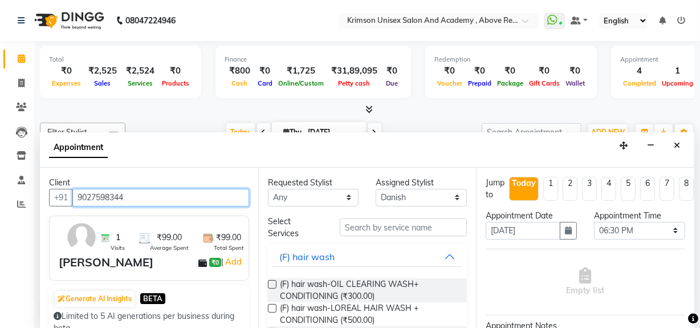
type input "9027598344"
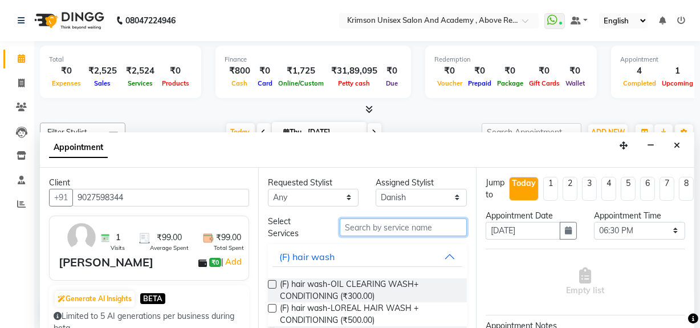
click at [344, 219] on input "text" at bounding box center [403, 227] width 127 height 18
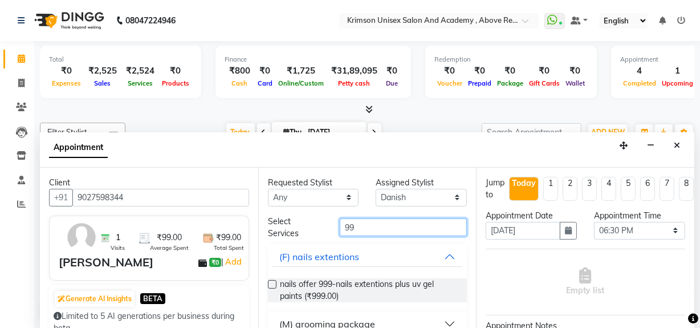
scroll to position [66, 0]
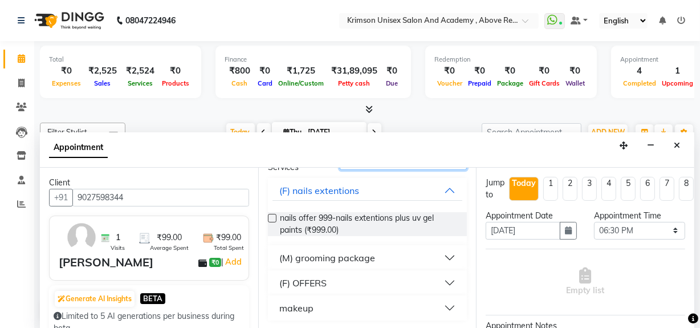
type input "99"
click at [341, 257] on div "(M) grooming package" at bounding box center [327, 258] width 96 height 14
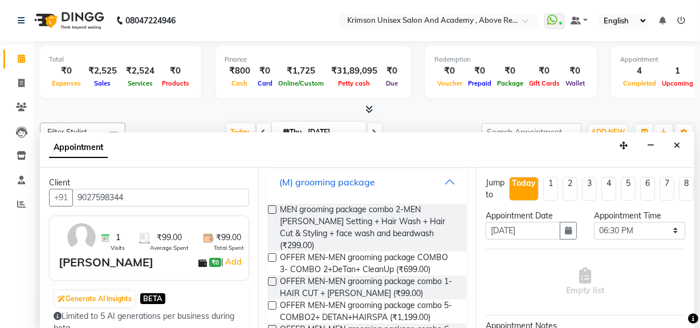
scroll to position [143, 0]
click at [268, 277] on label at bounding box center [272, 281] width 9 height 9
click at [268, 278] on input "checkbox" at bounding box center [271, 281] width 7 height 7
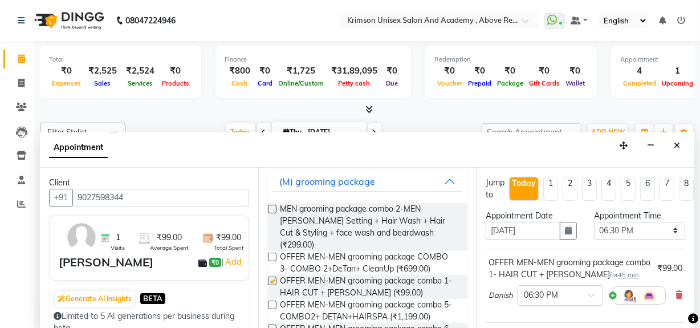
checkbox input "false"
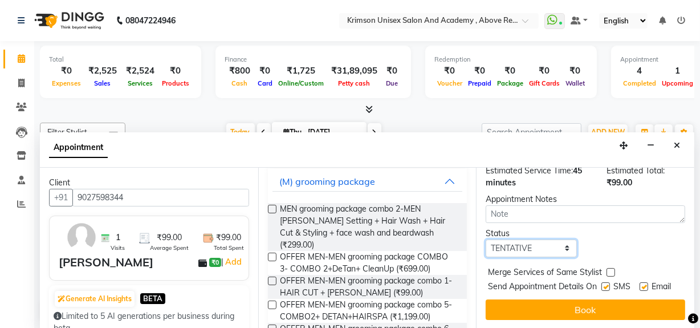
drag, startPoint x: 507, startPoint y: 233, endPoint x: 513, endPoint y: 277, distance: 43.7
click at [513, 277] on div "Jump to [DATE] 1 2 3 4 5 6 7 8 Weeks Appointment Date [DATE] Appointment Time S…" at bounding box center [585, 248] width 218 height 161
select select "confirm booking"
click at [486, 240] on select "Select TENTATIVE CONFIRM CHECK-IN UPCOMING" at bounding box center [531, 249] width 91 height 18
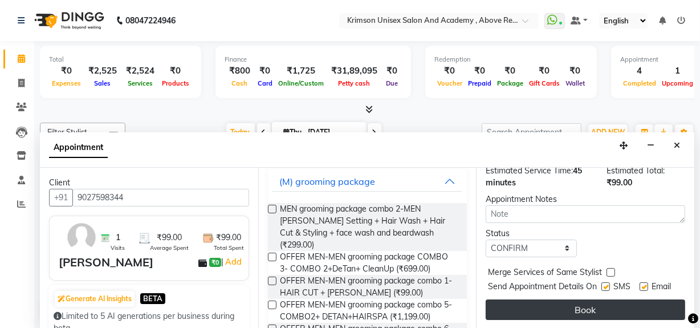
click at [515, 299] on button "Book" at bounding box center [586, 309] width 200 height 21
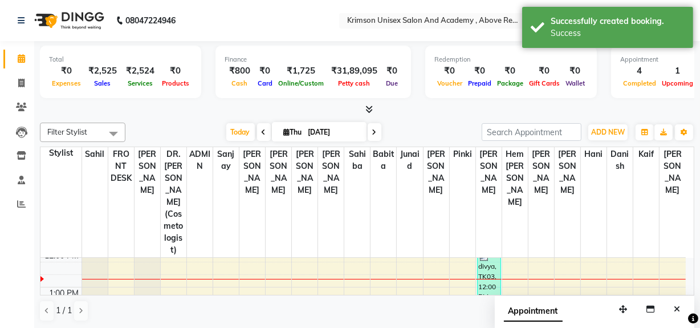
scroll to position [197, 0]
